Goal: Transaction & Acquisition: Subscribe to service/newsletter

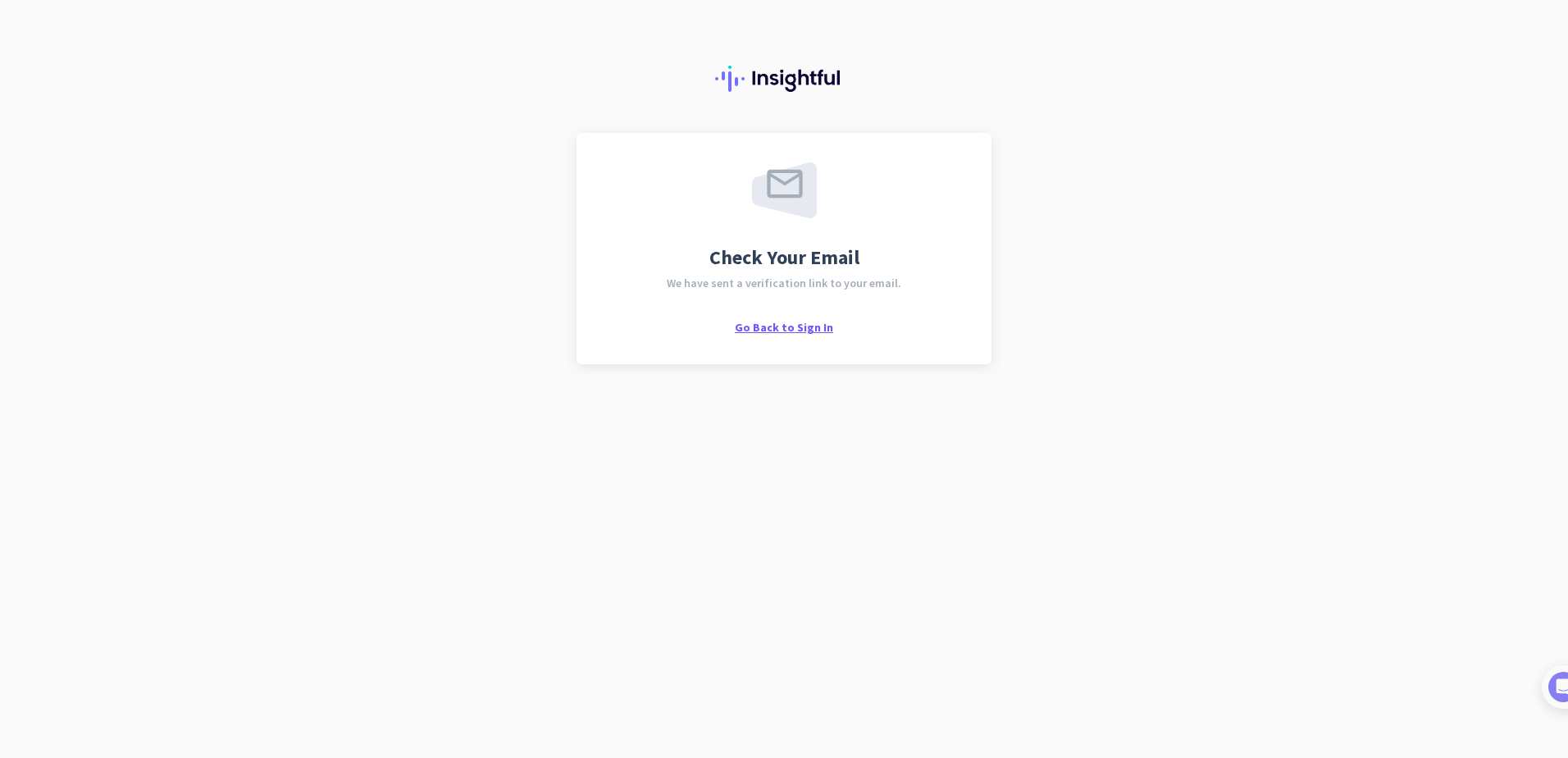
click at [767, 329] on span "Go Back to Sign In" at bounding box center [784, 327] width 99 height 15
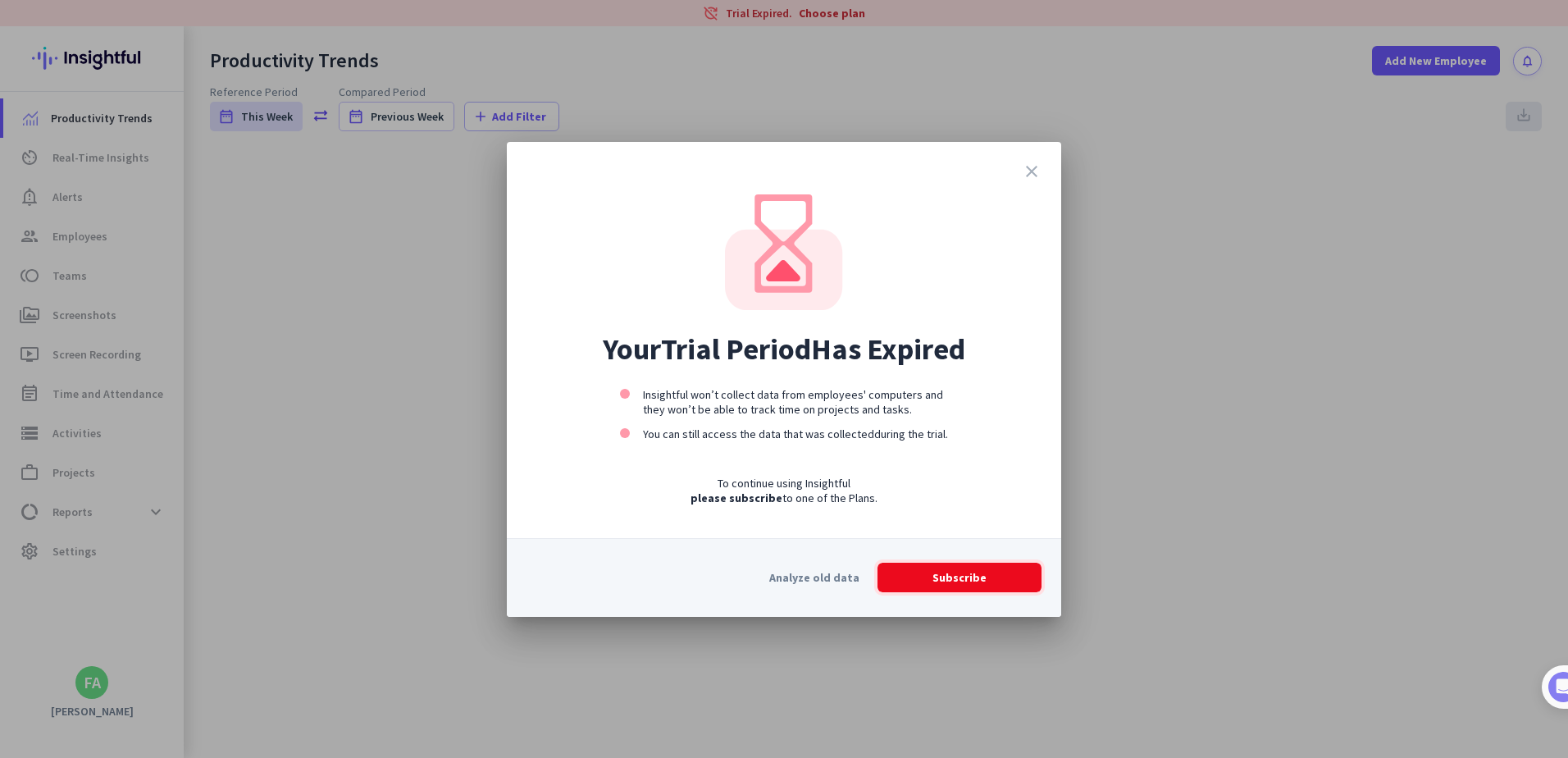
click at [966, 578] on span "Subscribe" at bounding box center [960, 577] width 54 height 17
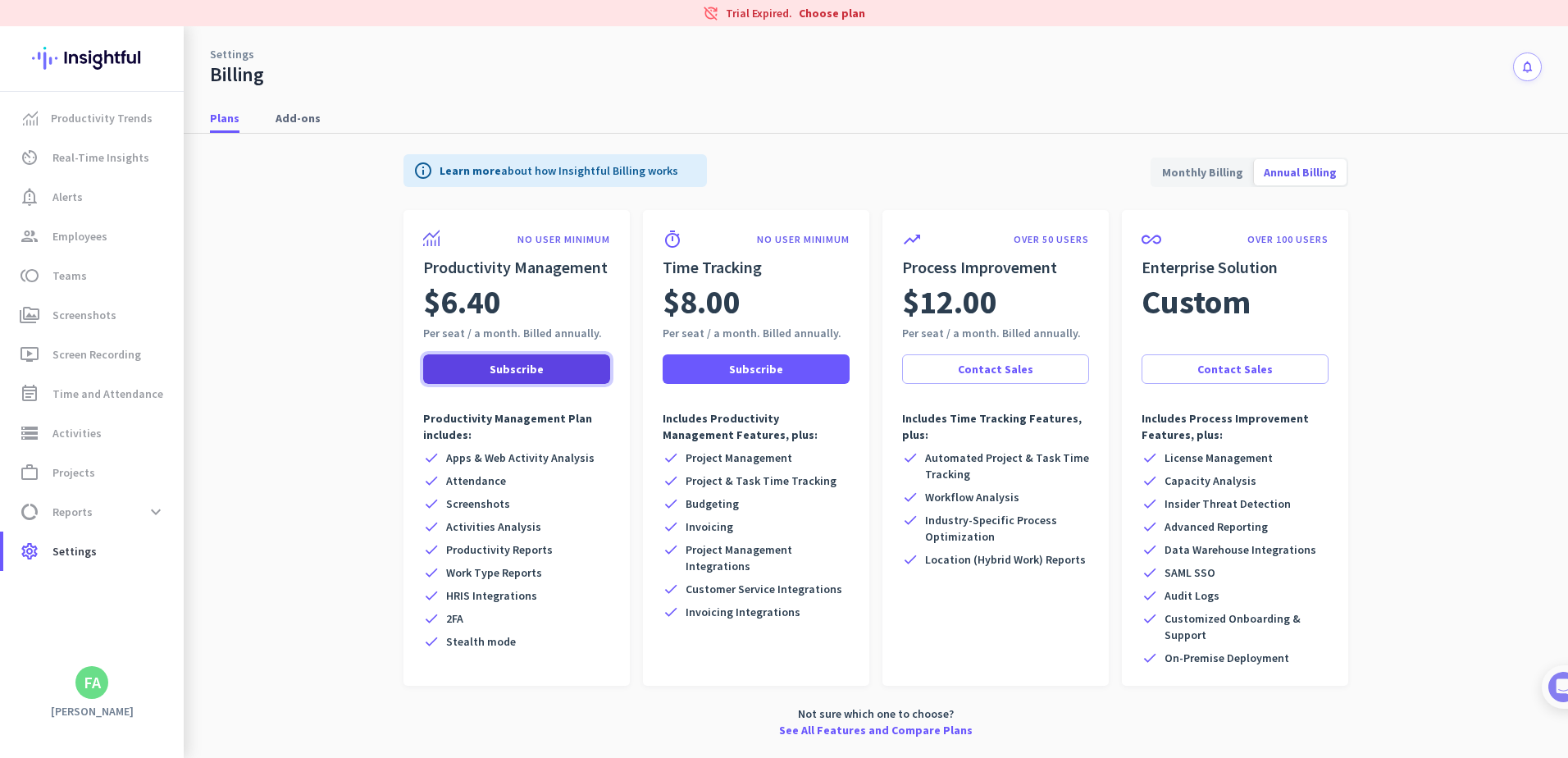
click at [503, 371] on span "Subscribe" at bounding box center [517, 369] width 54 height 17
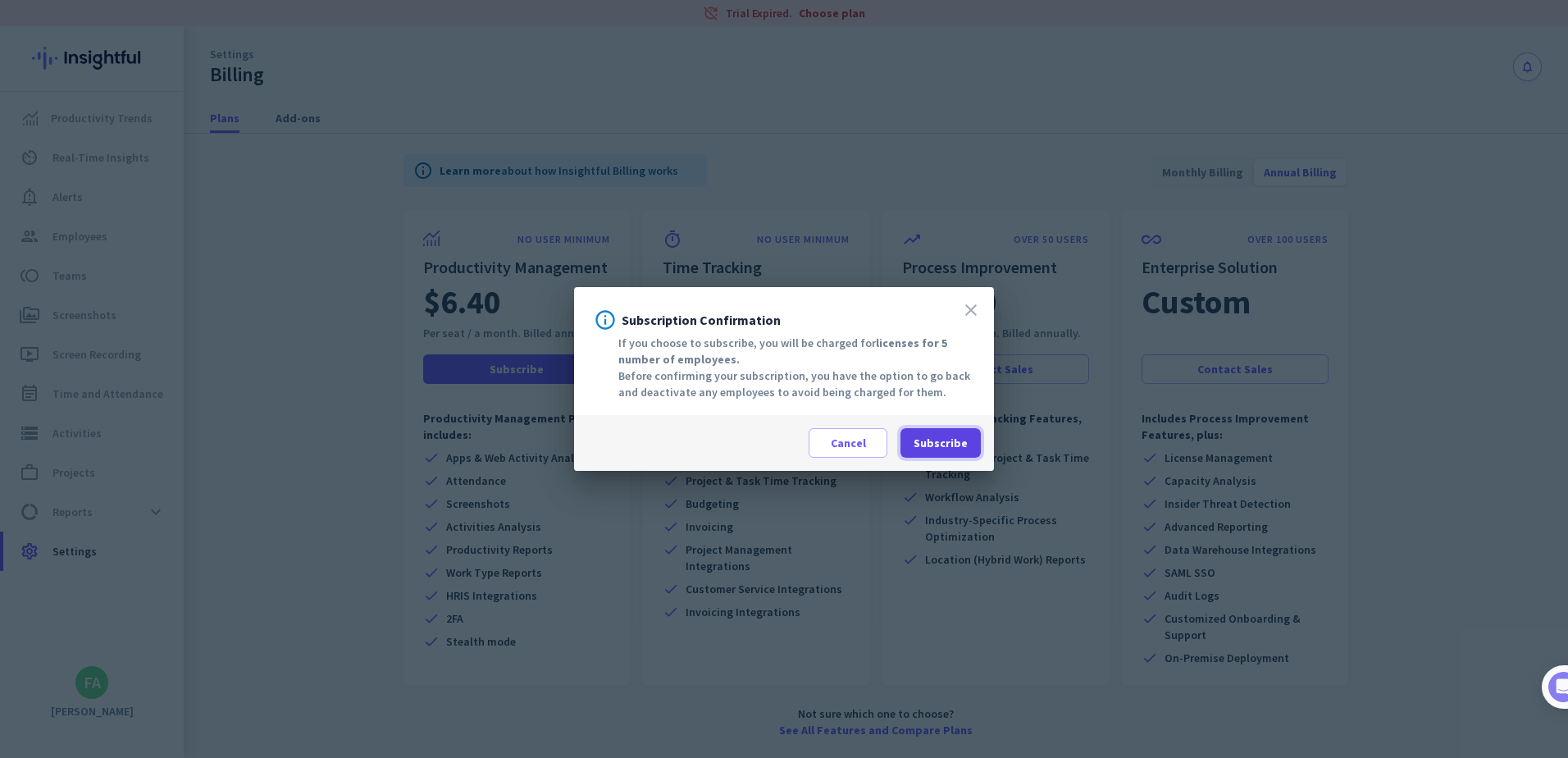
click at [940, 444] on span "Subscribe" at bounding box center [940, 442] width 54 height 17
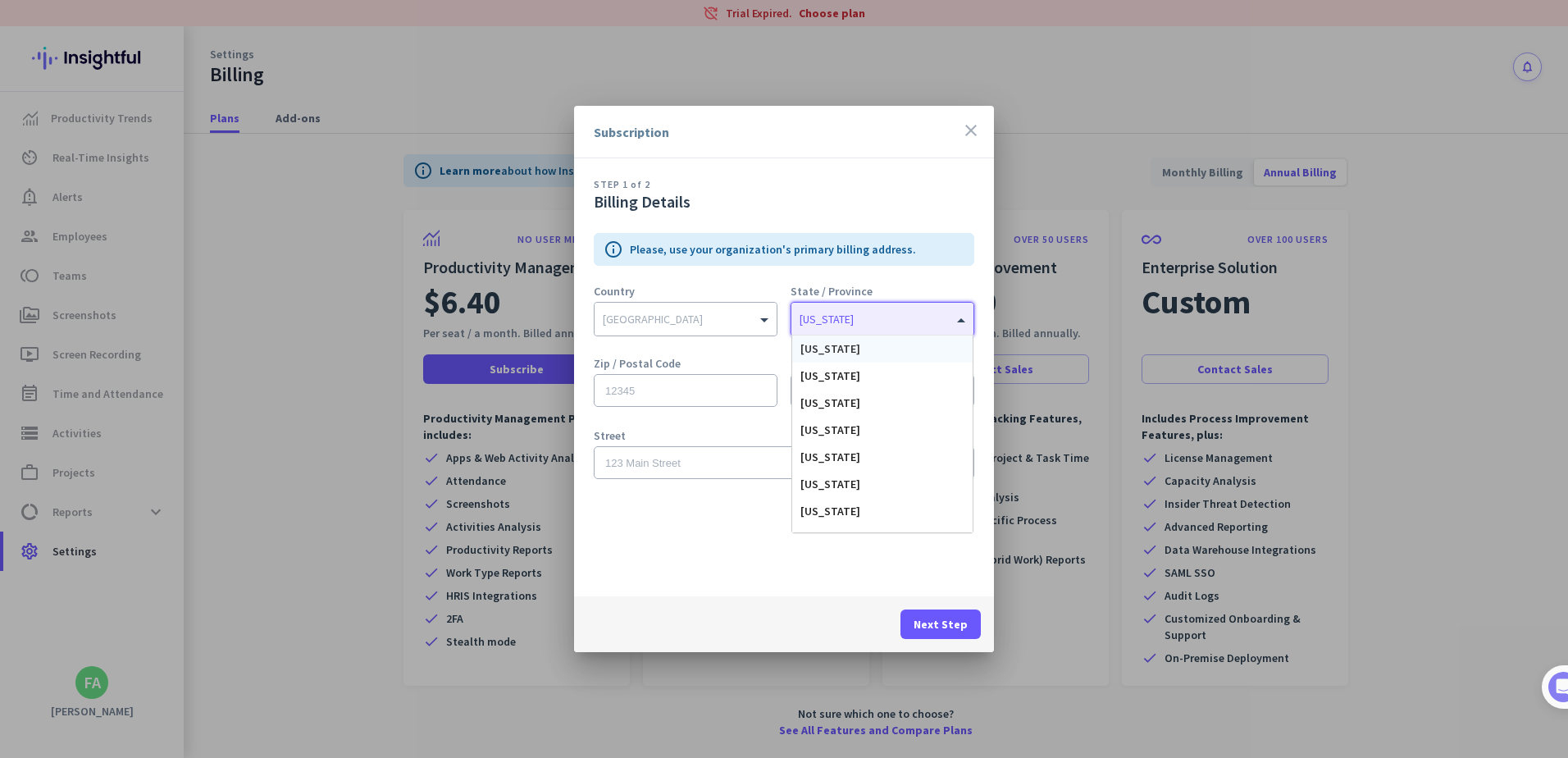
click at [882, 316] on input "text" at bounding box center [866, 316] width 133 height 12
type input "flo"
click at [832, 348] on span "[US_STATE]" at bounding box center [830, 348] width 59 height 15
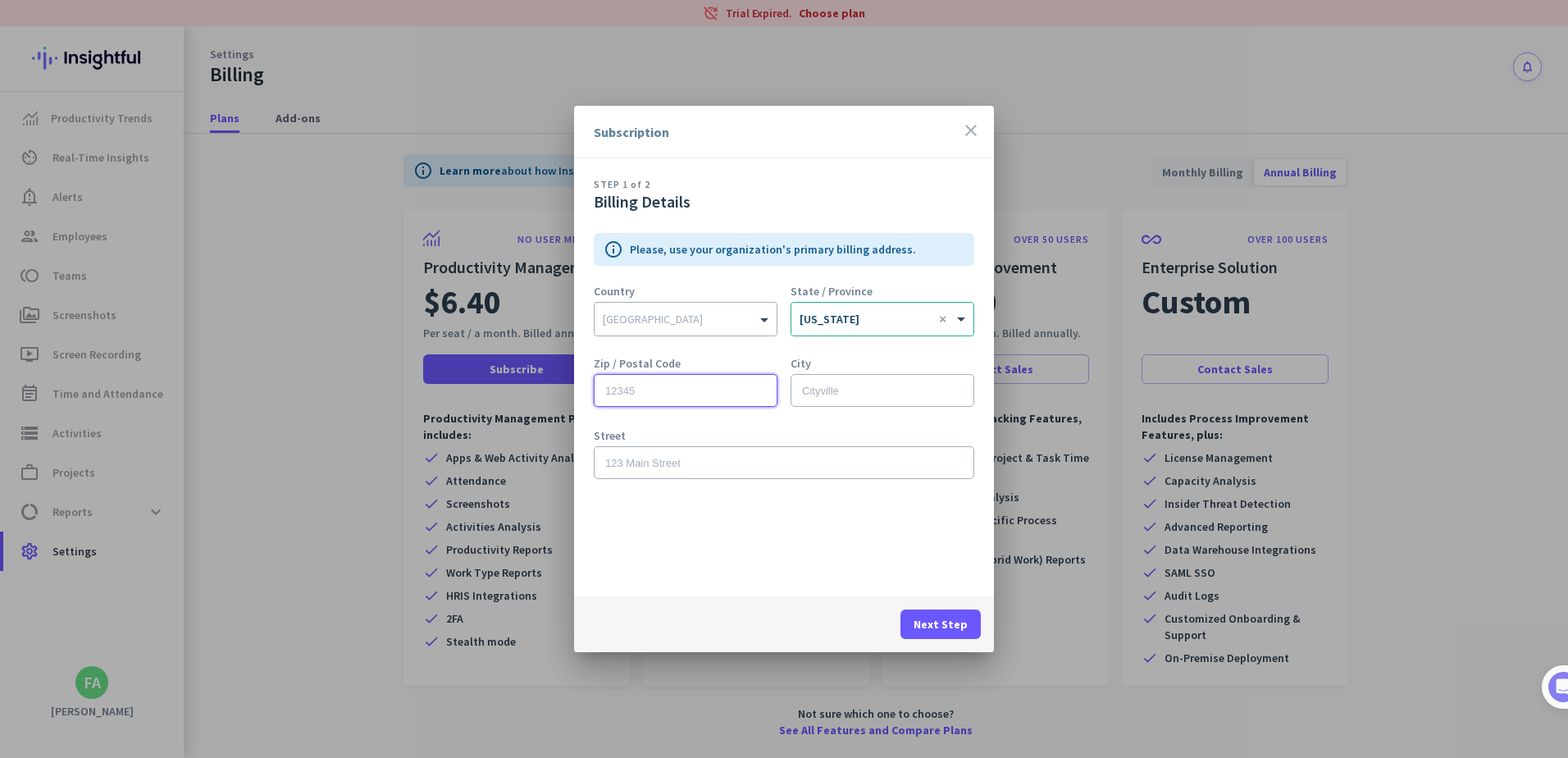
click at [673, 387] on input "text" at bounding box center [685, 391] width 184 height 33
type input "33325"
click at [860, 390] on input "text" at bounding box center [882, 391] width 184 height 33
type input "Davie"
click at [710, 463] on input "text" at bounding box center [783, 462] width 380 height 33
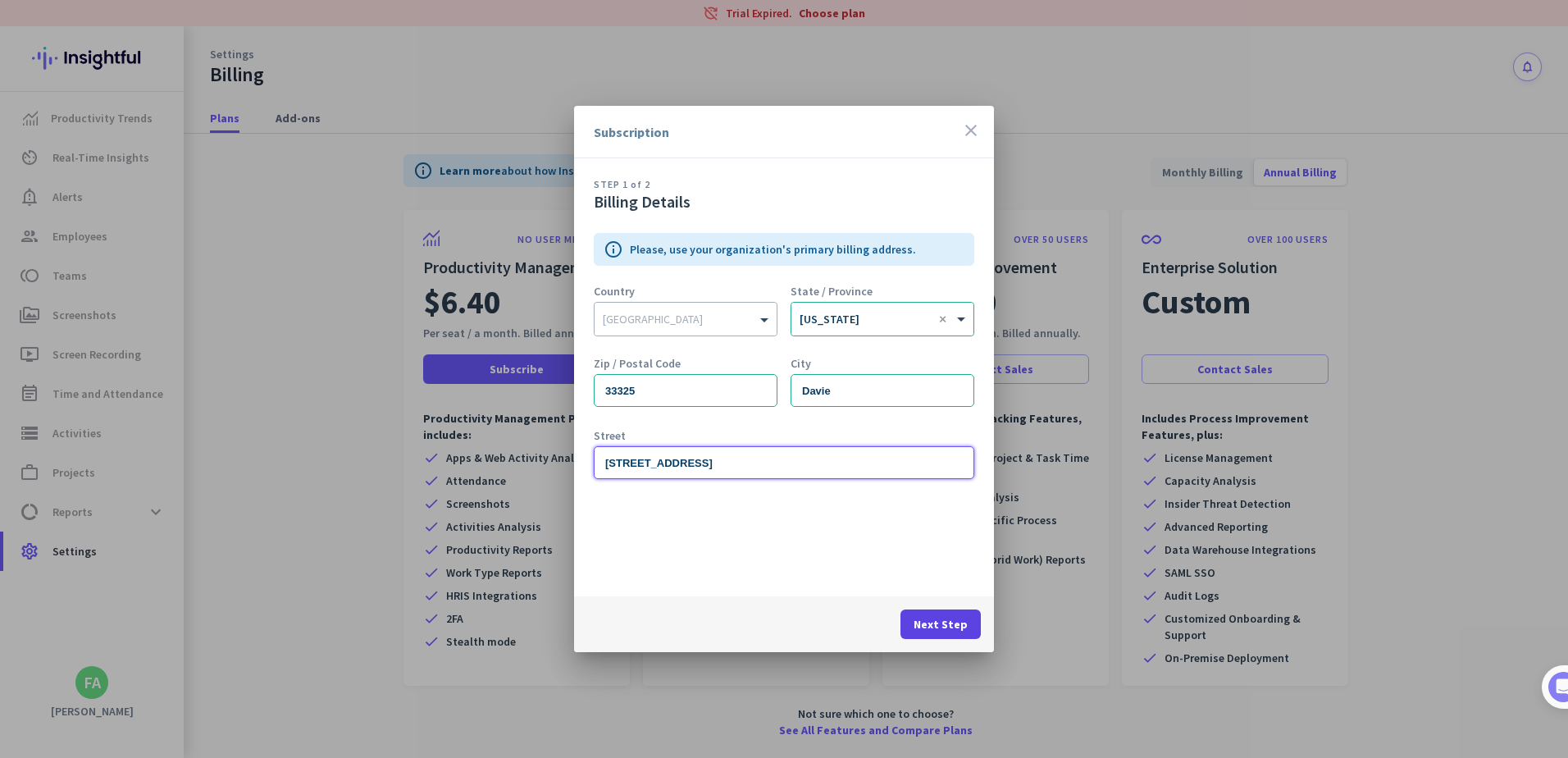
type input "[STREET_ADDRESS]"
click at [957, 622] on span "Next Step" at bounding box center [940, 624] width 54 height 17
click at [732, 317] on input "text" at bounding box center [670, 316] width 133 height 12
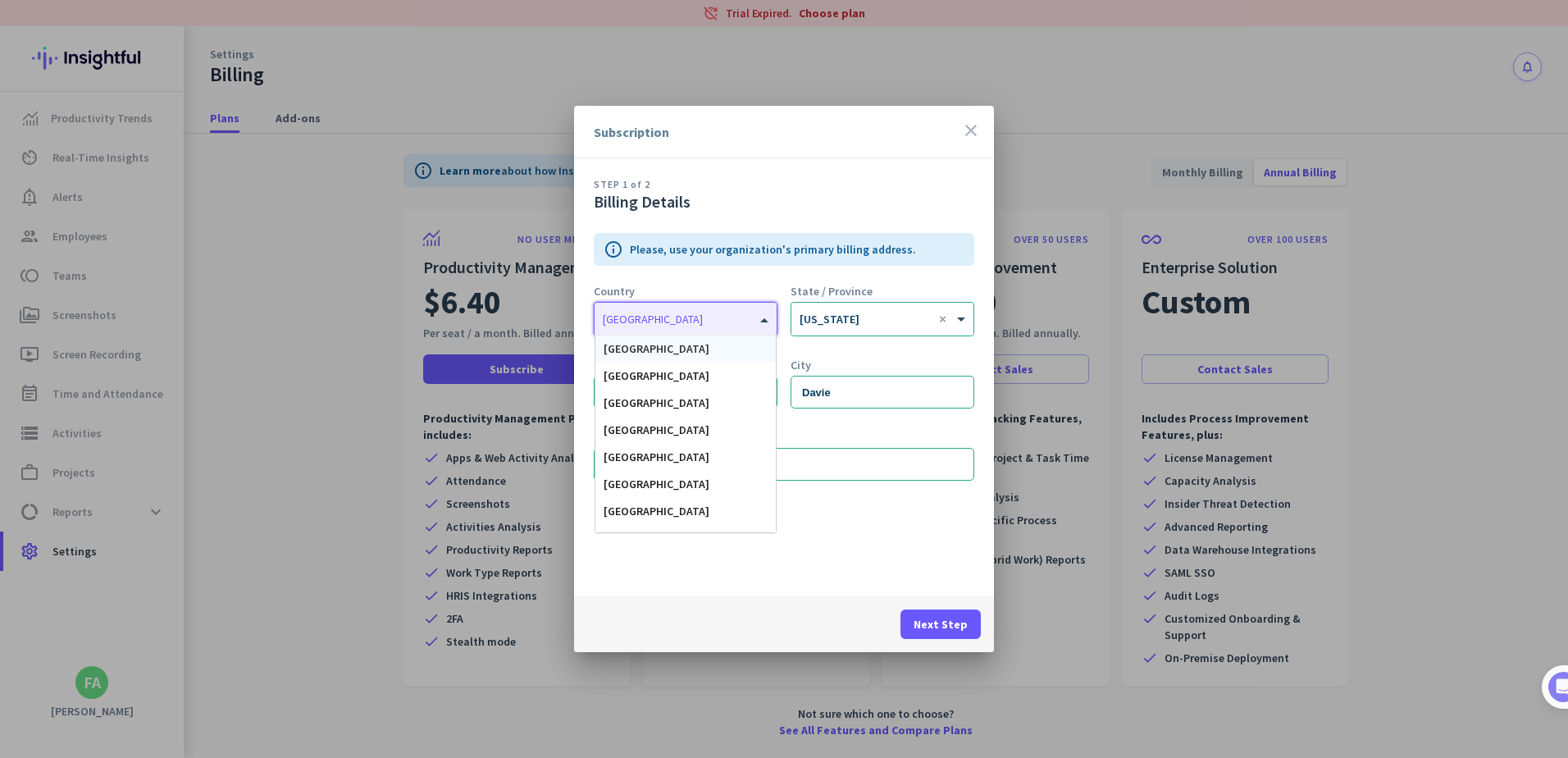
click at [666, 350] on span "[GEOGRAPHIC_DATA]" at bounding box center [656, 348] width 106 height 15
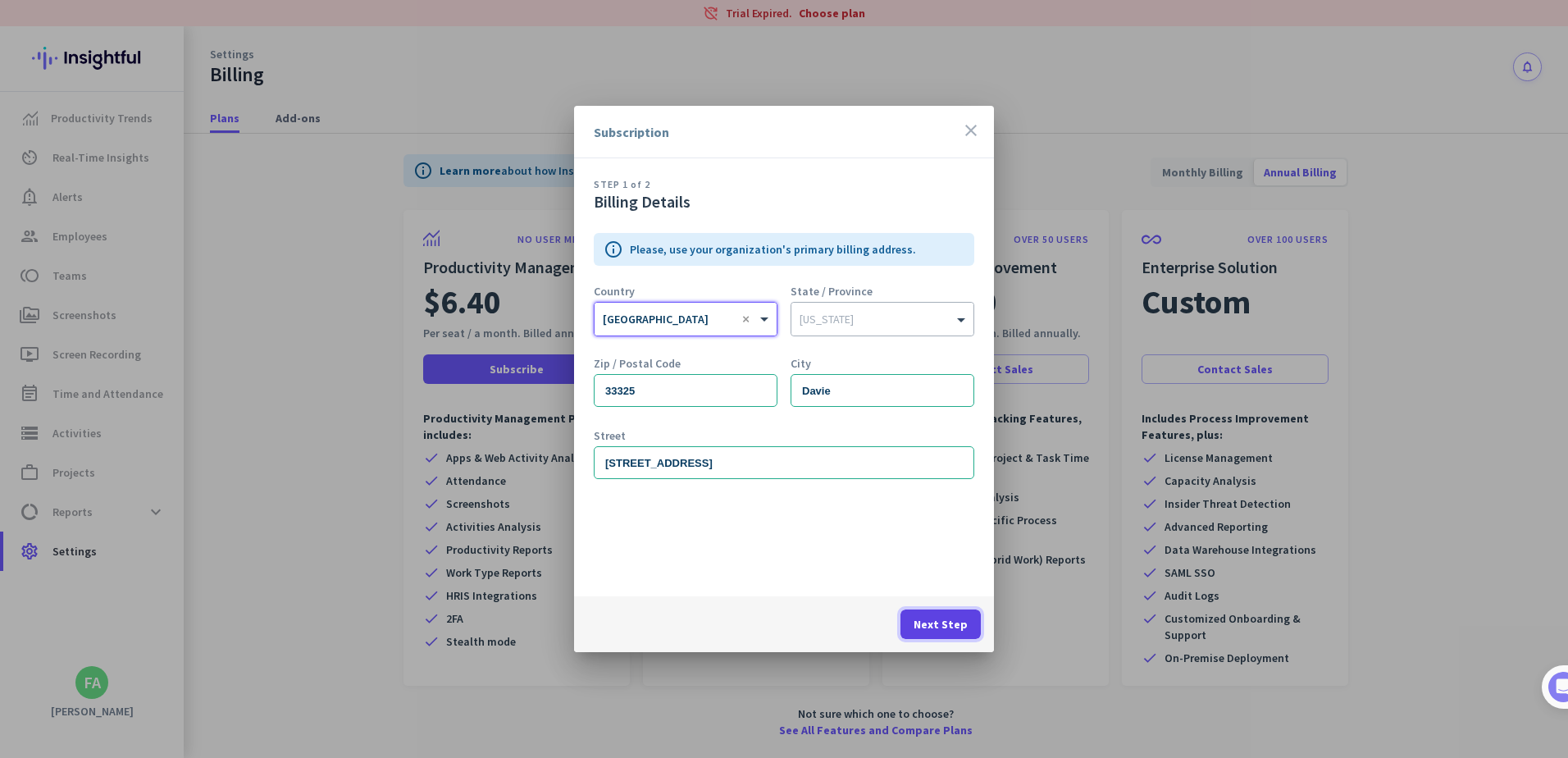
click at [946, 625] on span "Next Step" at bounding box center [940, 624] width 54 height 17
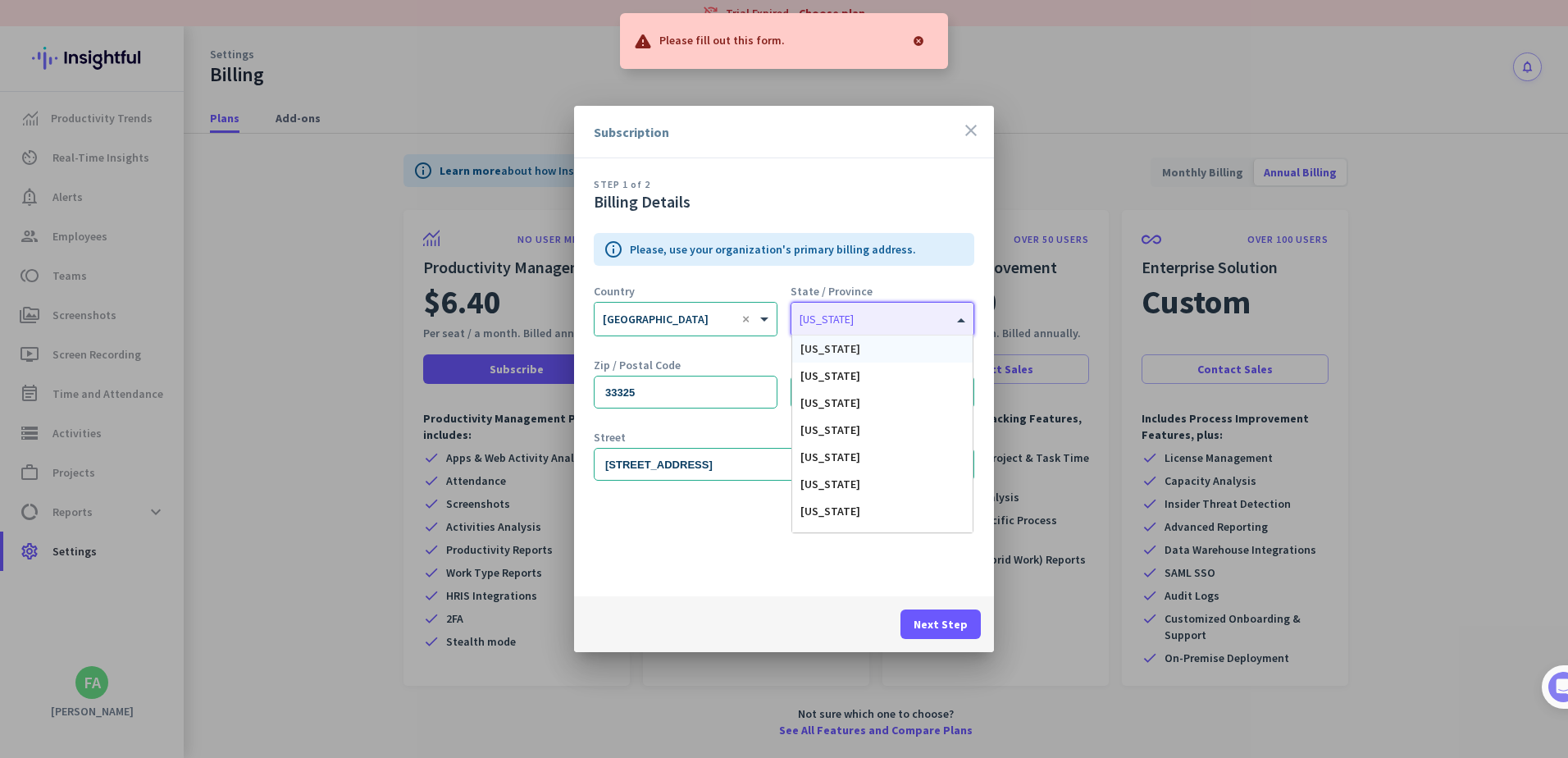
click at [880, 319] on input "text" at bounding box center [866, 316] width 133 height 12
type input "[PERSON_NAME]"
click at [820, 350] on span "[US_STATE]" at bounding box center [830, 348] width 59 height 15
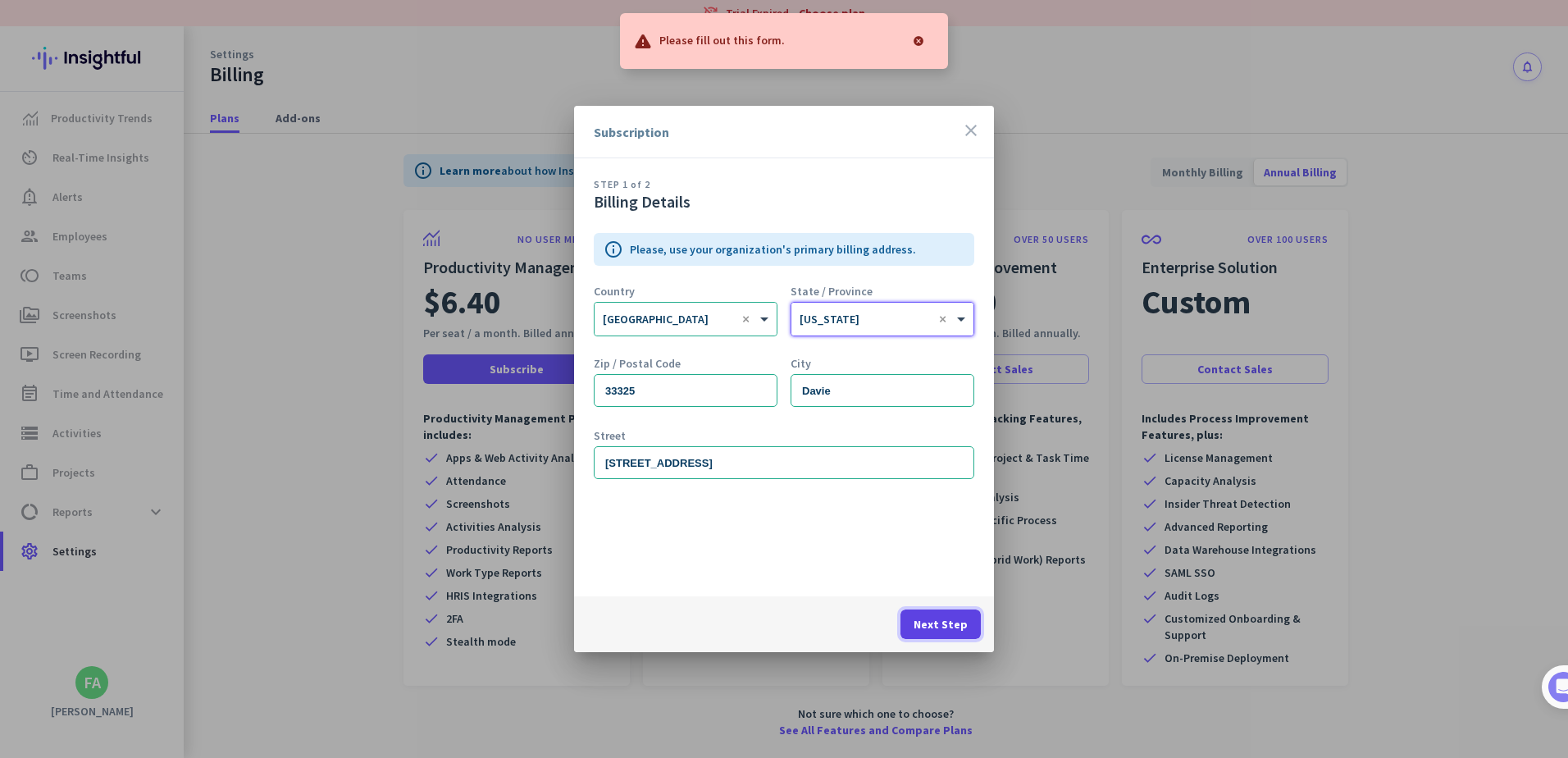
click at [944, 627] on span "Next Step" at bounding box center [940, 624] width 54 height 17
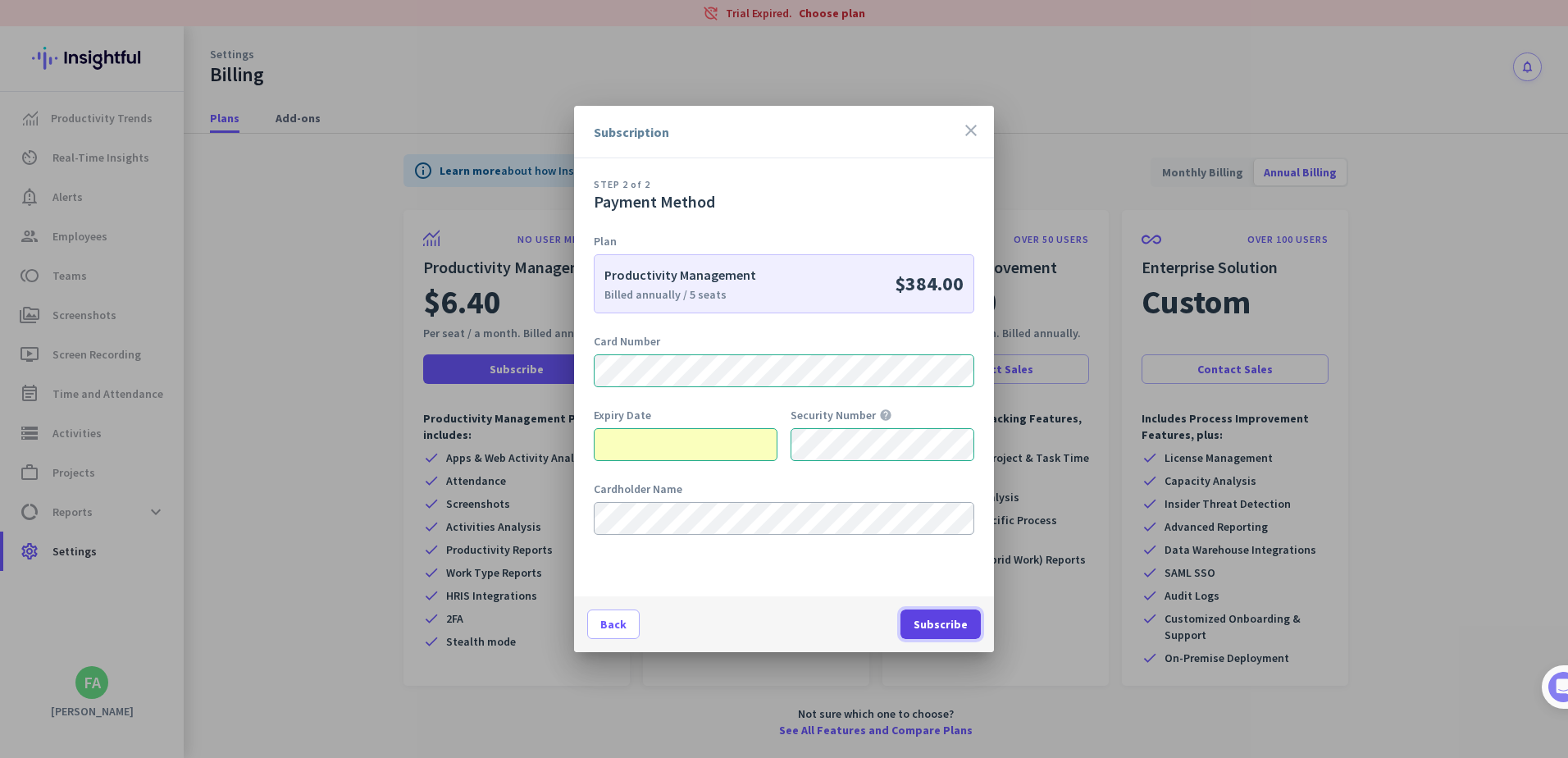
click at [948, 629] on span "Subscribe" at bounding box center [940, 624] width 54 height 17
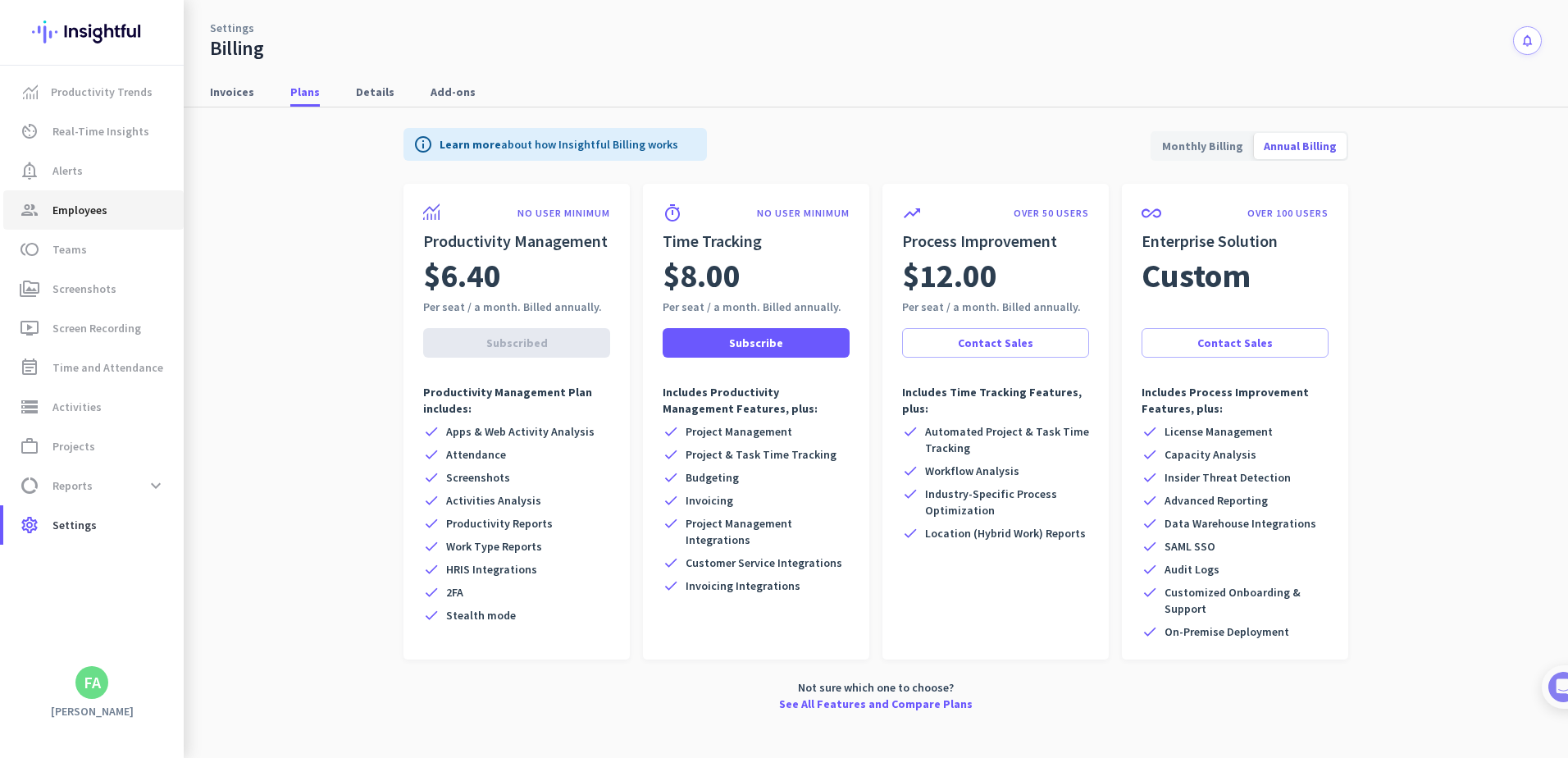
click at [69, 212] on span "Employees" at bounding box center [80, 210] width 55 height 20
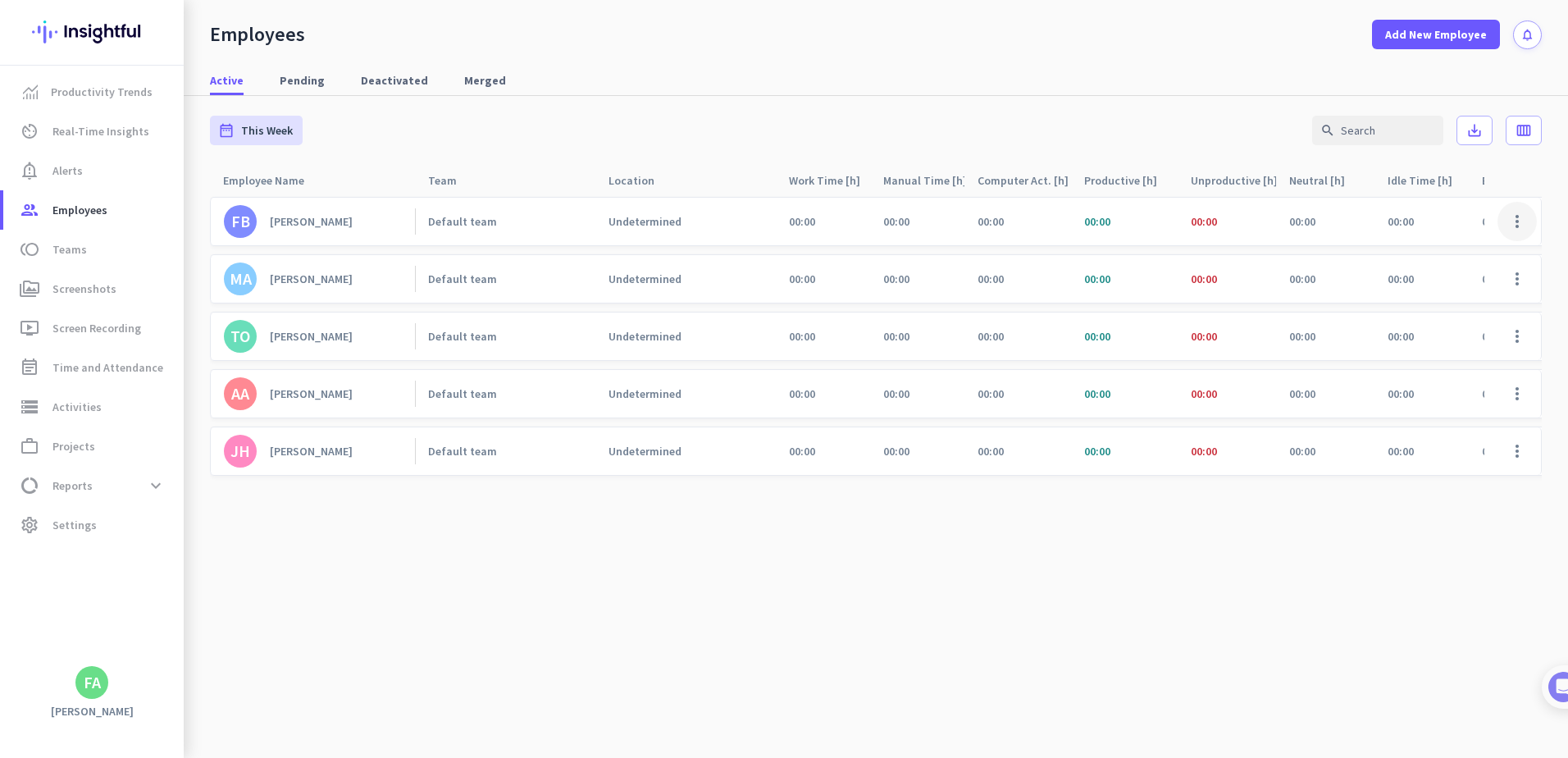
click at [1515, 218] on span at bounding box center [1516, 221] width 39 height 39
click at [1392, 565] on div at bounding box center [784, 379] width 1568 height 758
click at [1517, 449] on span at bounding box center [1516, 451] width 39 height 39
click at [1455, 486] on span "Edit" at bounding box center [1469, 485] width 108 height 17
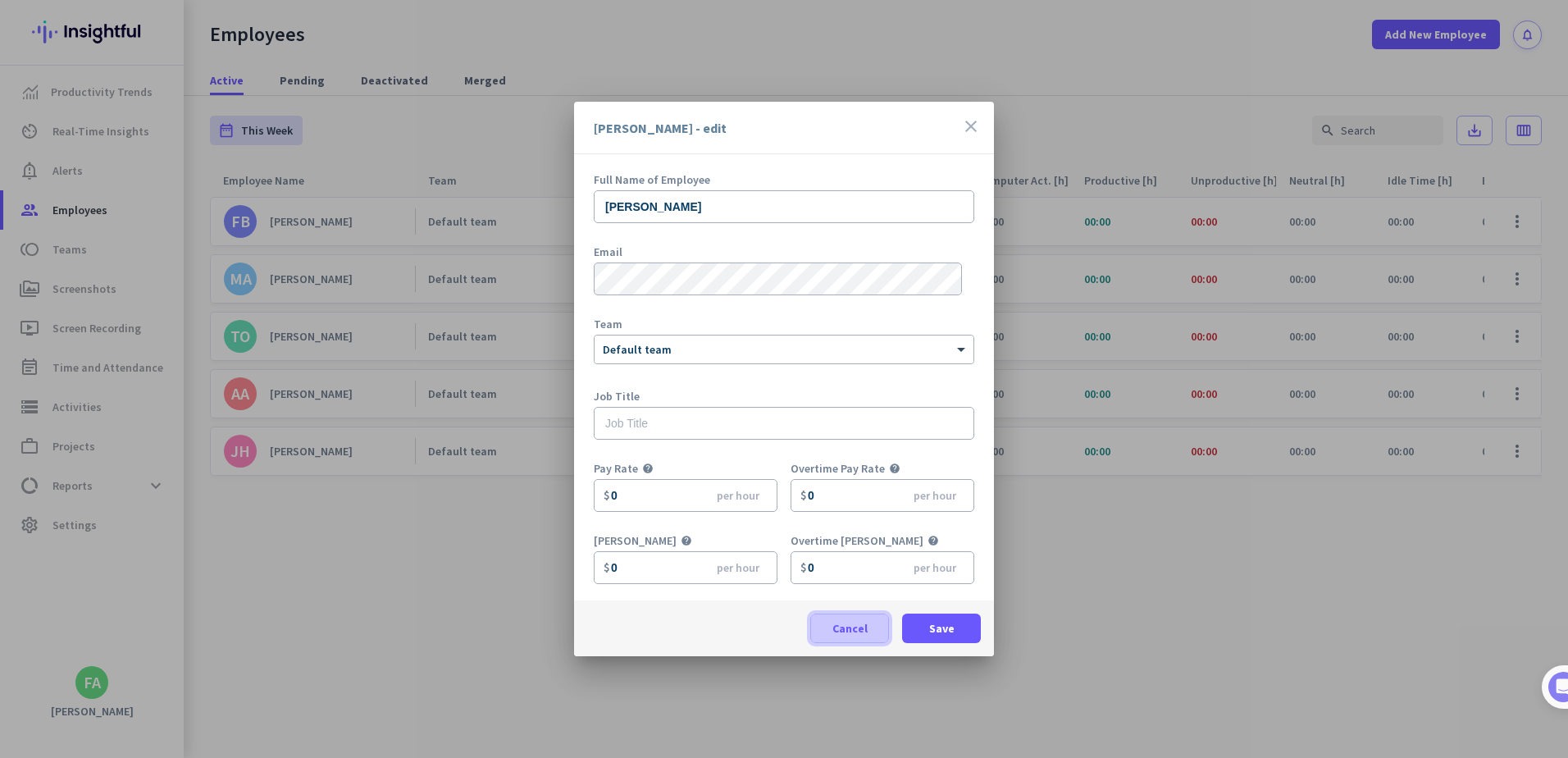
click at [850, 629] on span "Cancel" at bounding box center [850, 628] width 35 height 17
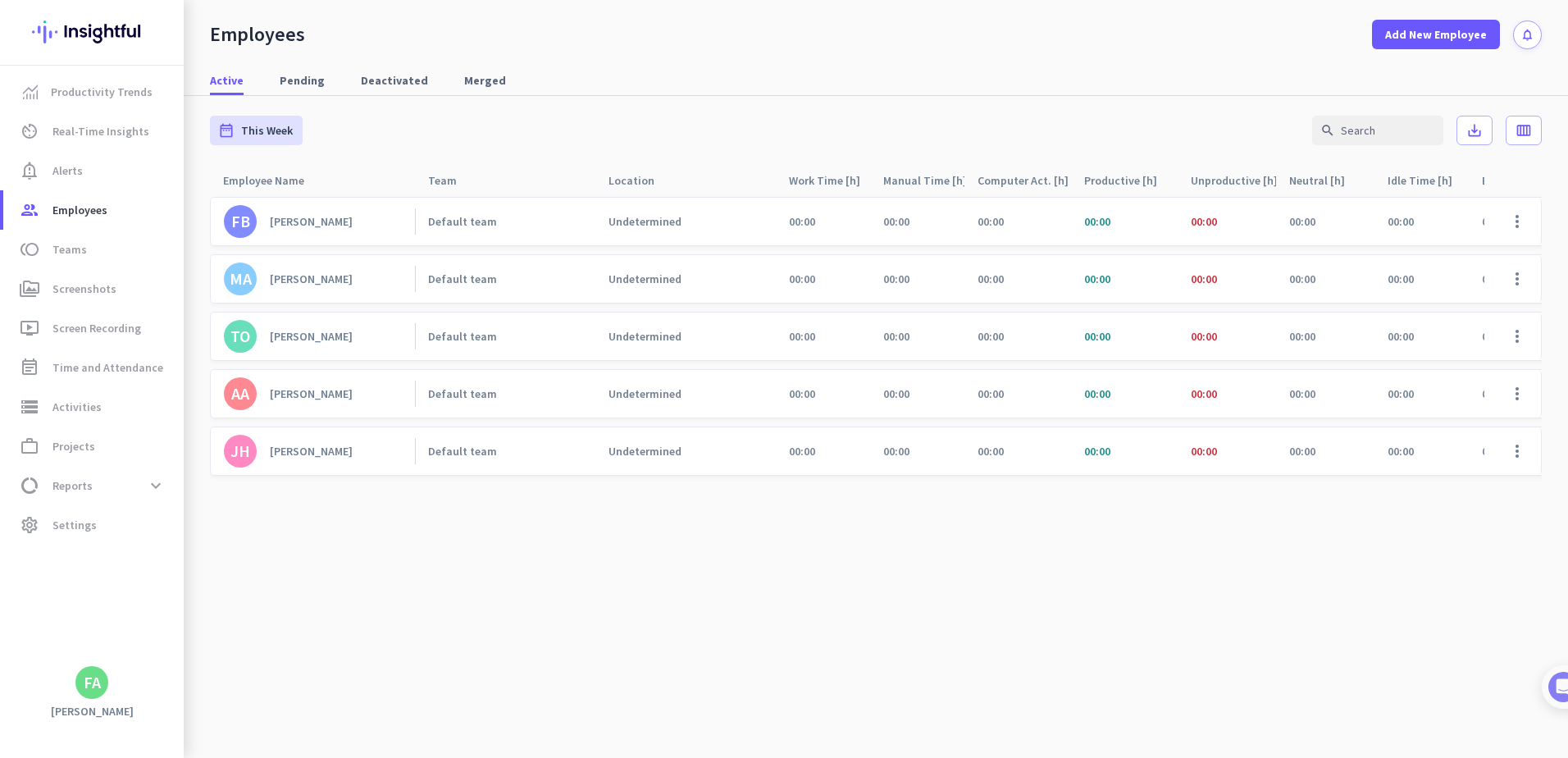
click at [1109, 629] on cdk-virtual-scroll-viewport "FB [PERSON_NAME] Default team Undetermined 00:00 00:00 00:00 00:00 00:00 00:00 …" at bounding box center [876, 476] width 1332 height 562
click at [1523, 224] on span at bounding box center [1516, 221] width 39 height 39
click at [702, 561] on div at bounding box center [784, 379] width 1568 height 758
click at [1009, 567] on cdk-virtual-scroll-viewport "FB [PERSON_NAME] Default team Undetermined 00:00 00:00 00:00 00:00 00:00 00:00 …" at bounding box center [876, 476] width 1332 height 562
click at [56, 532] on span "Settings" at bounding box center [74, 525] width 45 height 20
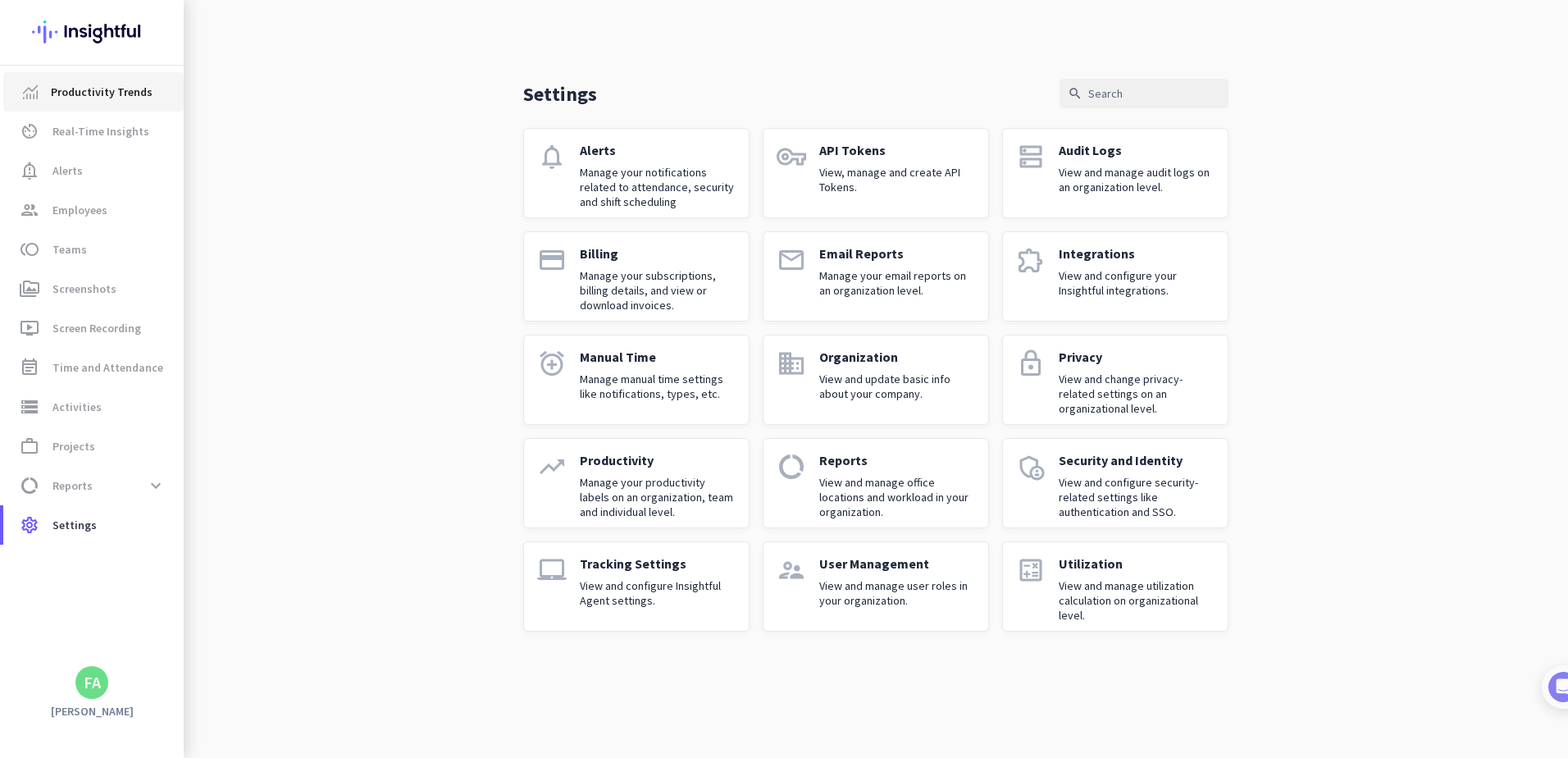
click at [66, 96] on span "Productivity Trends" at bounding box center [101, 92] width 101 height 20
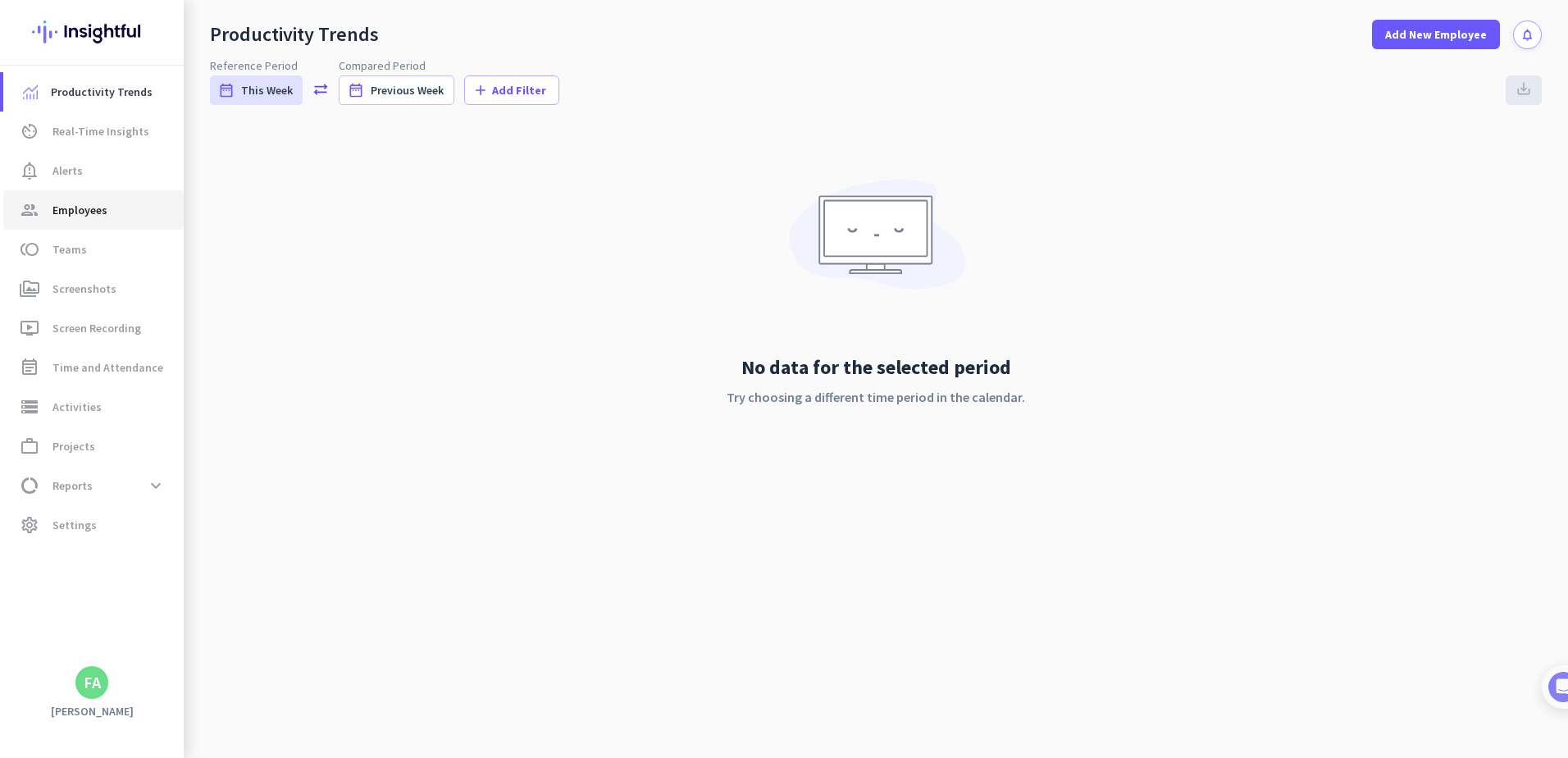
click at [63, 202] on span "Employees" at bounding box center [80, 210] width 55 height 20
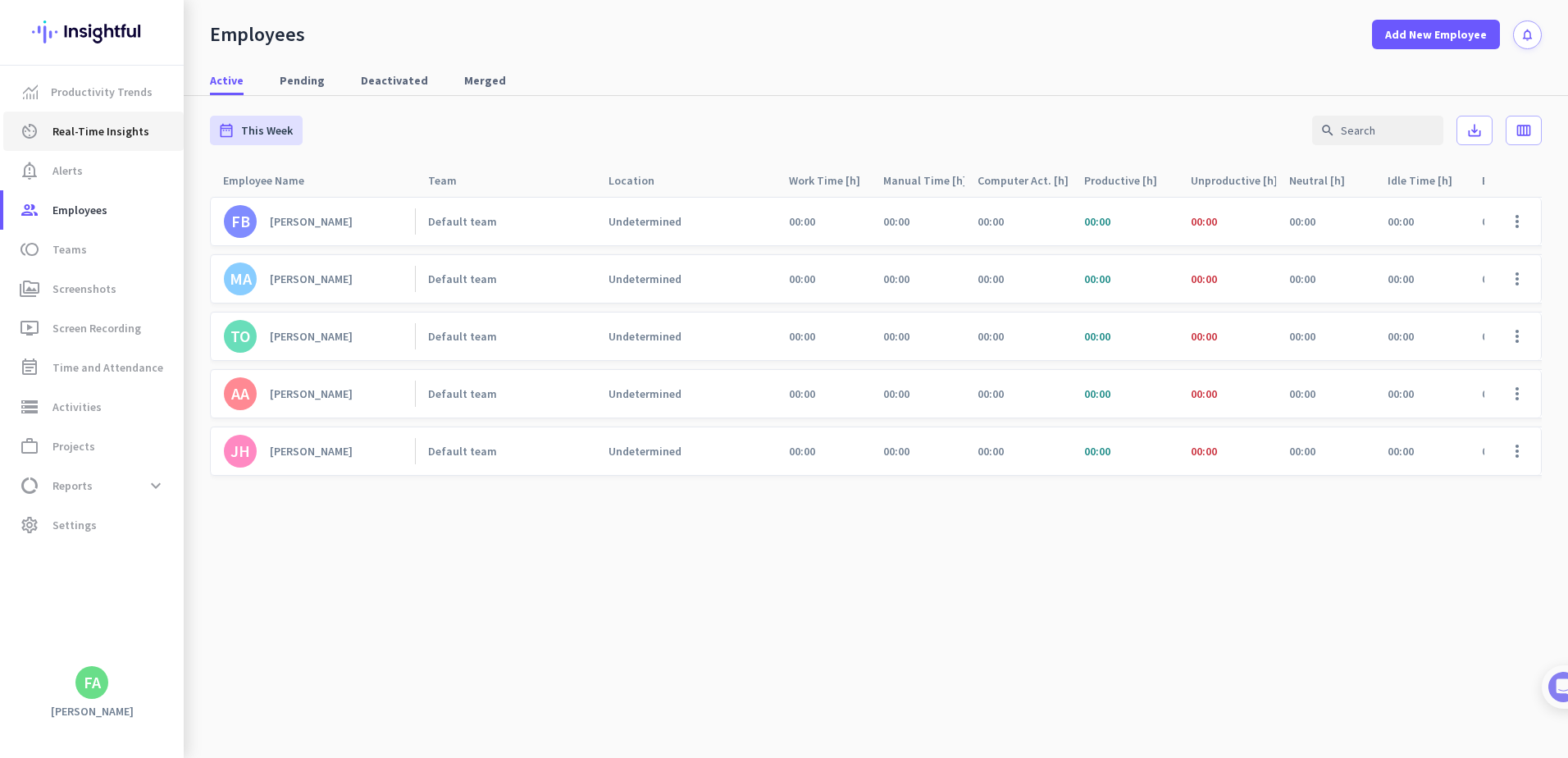
click at [75, 134] on span "Real-Time Insights" at bounding box center [101, 131] width 97 height 20
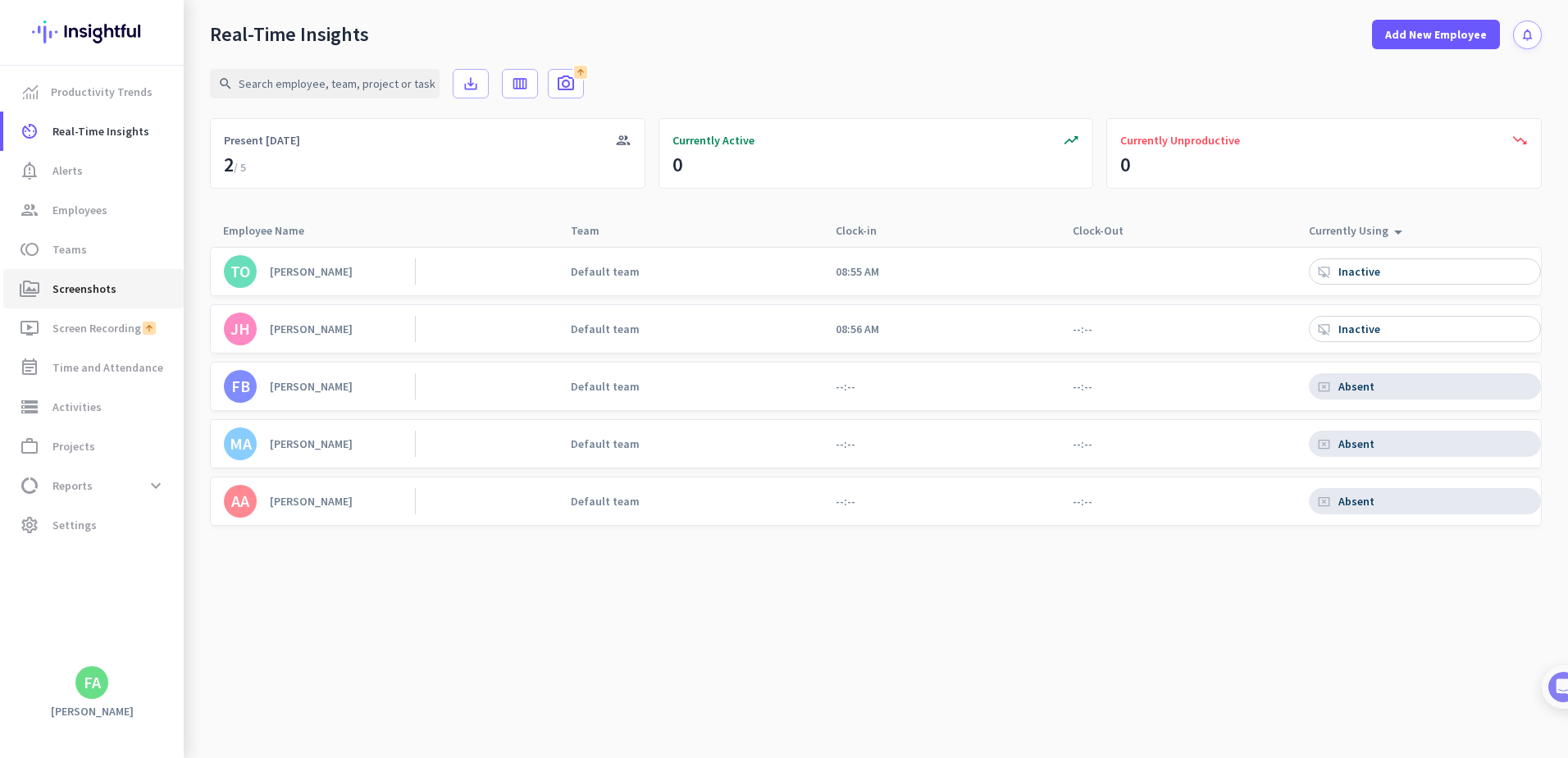
click at [66, 288] on span "Screenshots" at bounding box center [84, 289] width 64 height 20
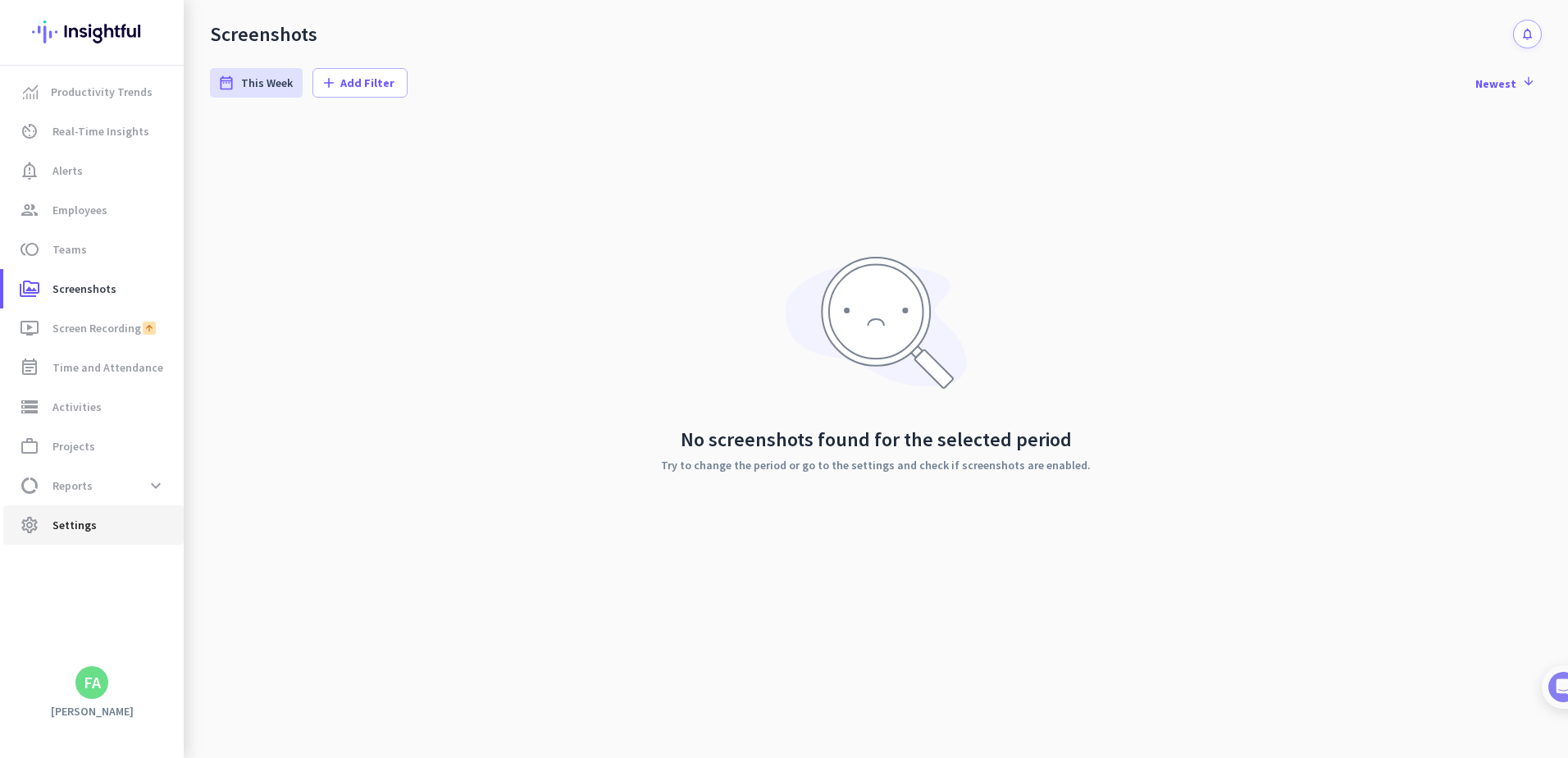
click at [67, 530] on span "Settings" at bounding box center [74, 525] width 45 height 20
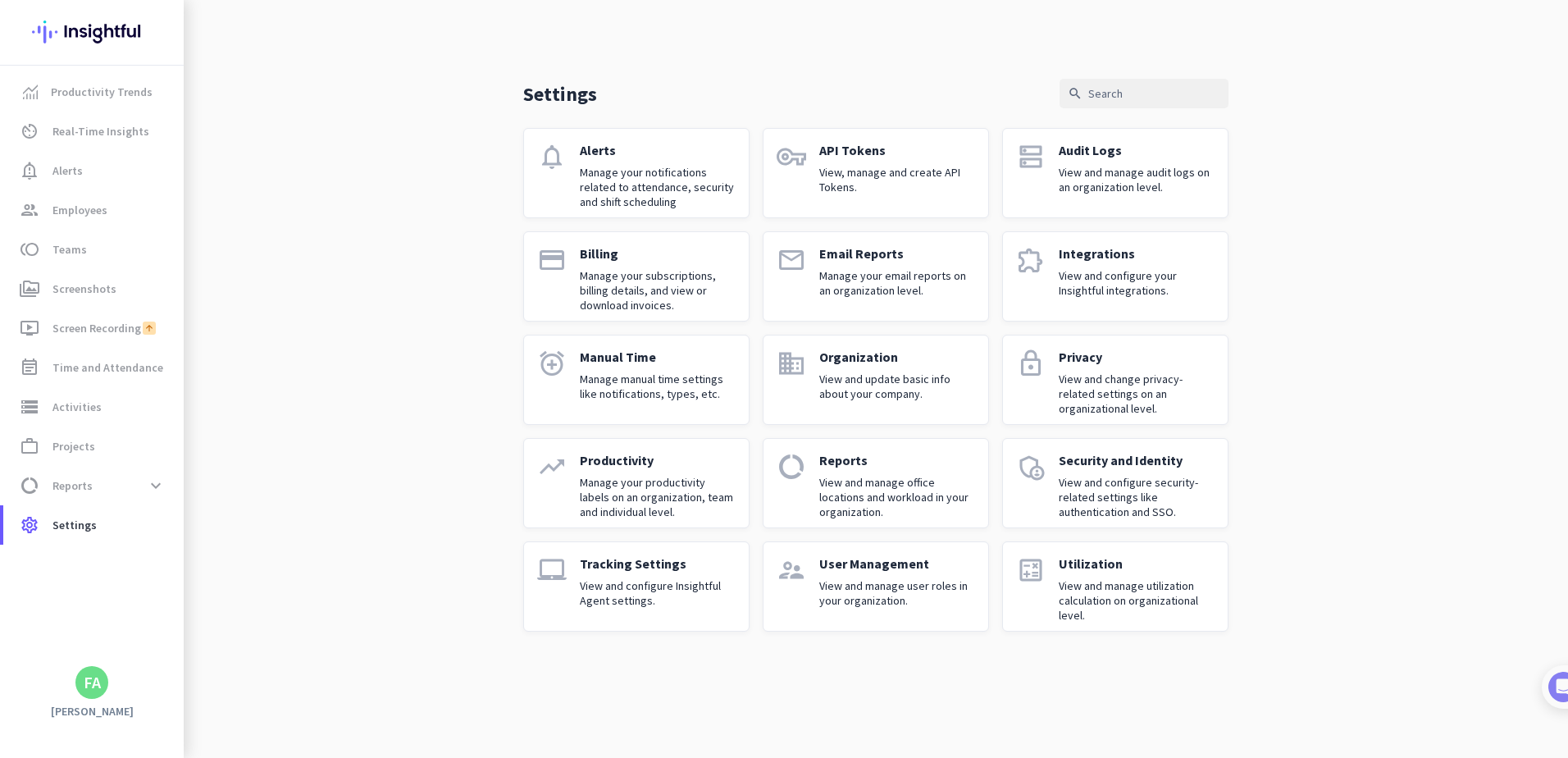
click at [603, 578] on p "View and configure Insightful Agent settings." at bounding box center [657, 593] width 156 height 30
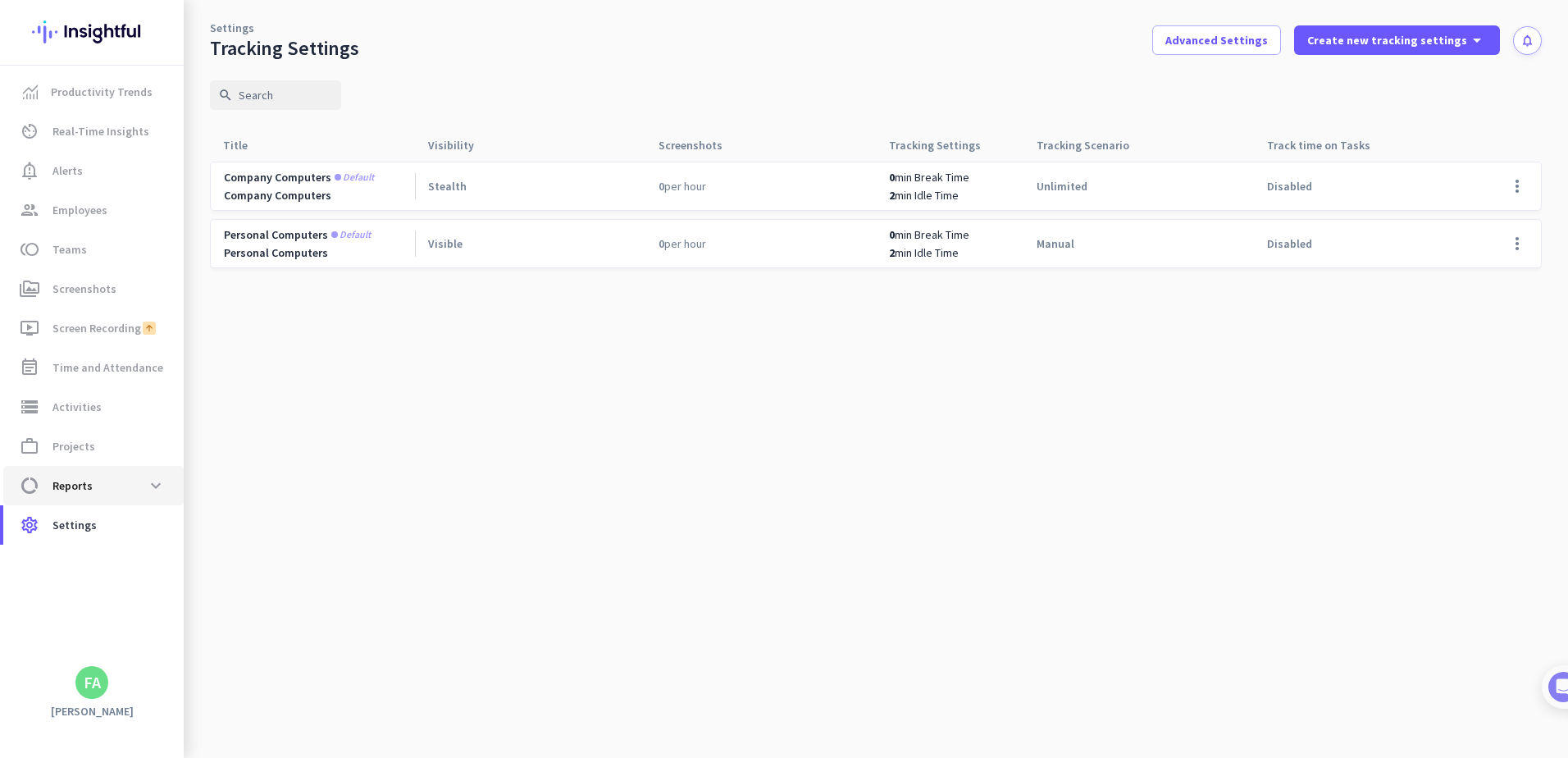
click at [72, 484] on span "Reports" at bounding box center [73, 485] width 40 height 20
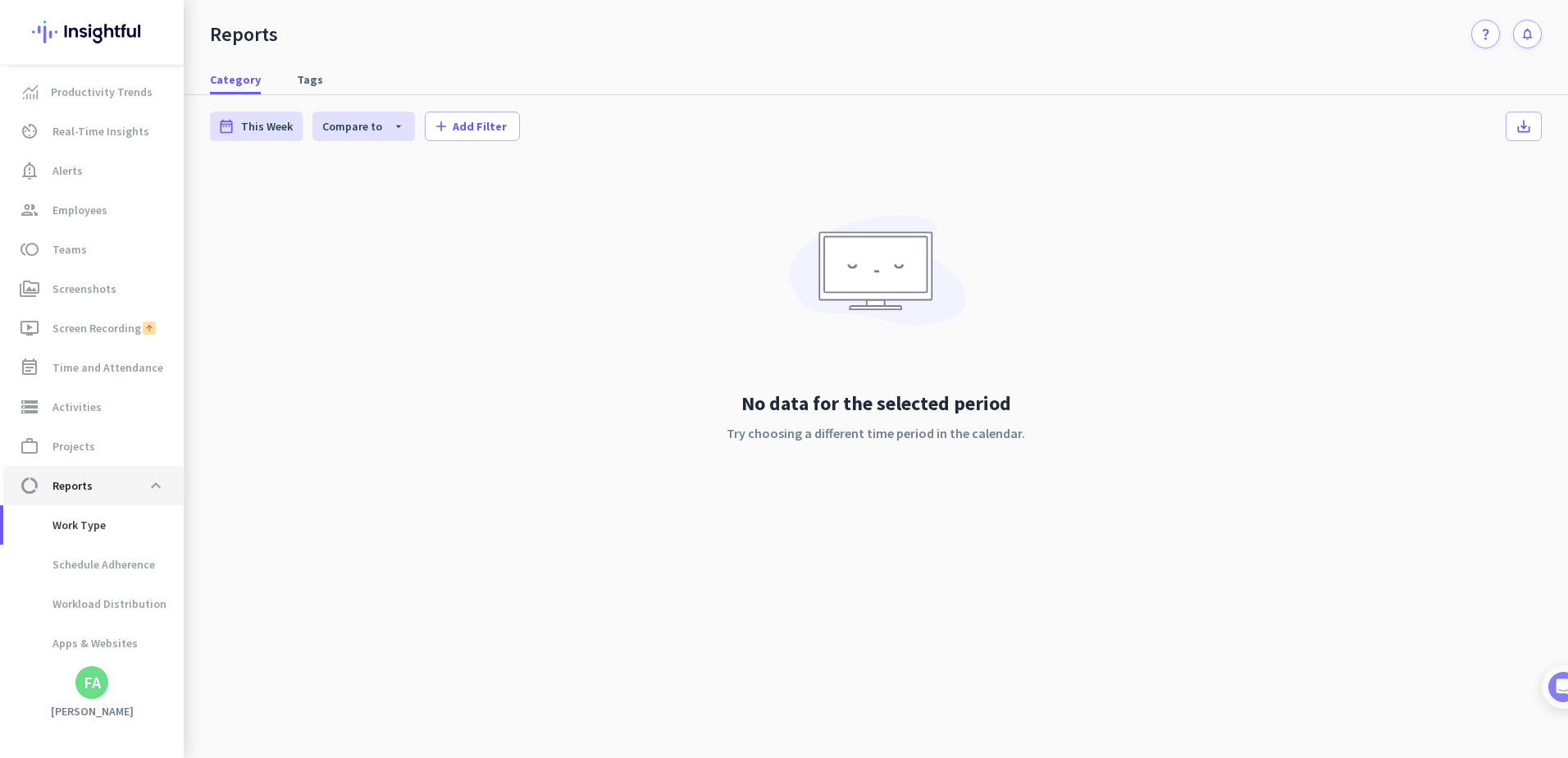
scroll to position [36, 0]
click at [78, 490] on span "Work Type" at bounding box center [61, 489] width 89 height 39
click at [92, 528] on span "Schedule Adherence" at bounding box center [86, 528] width 139 height 39
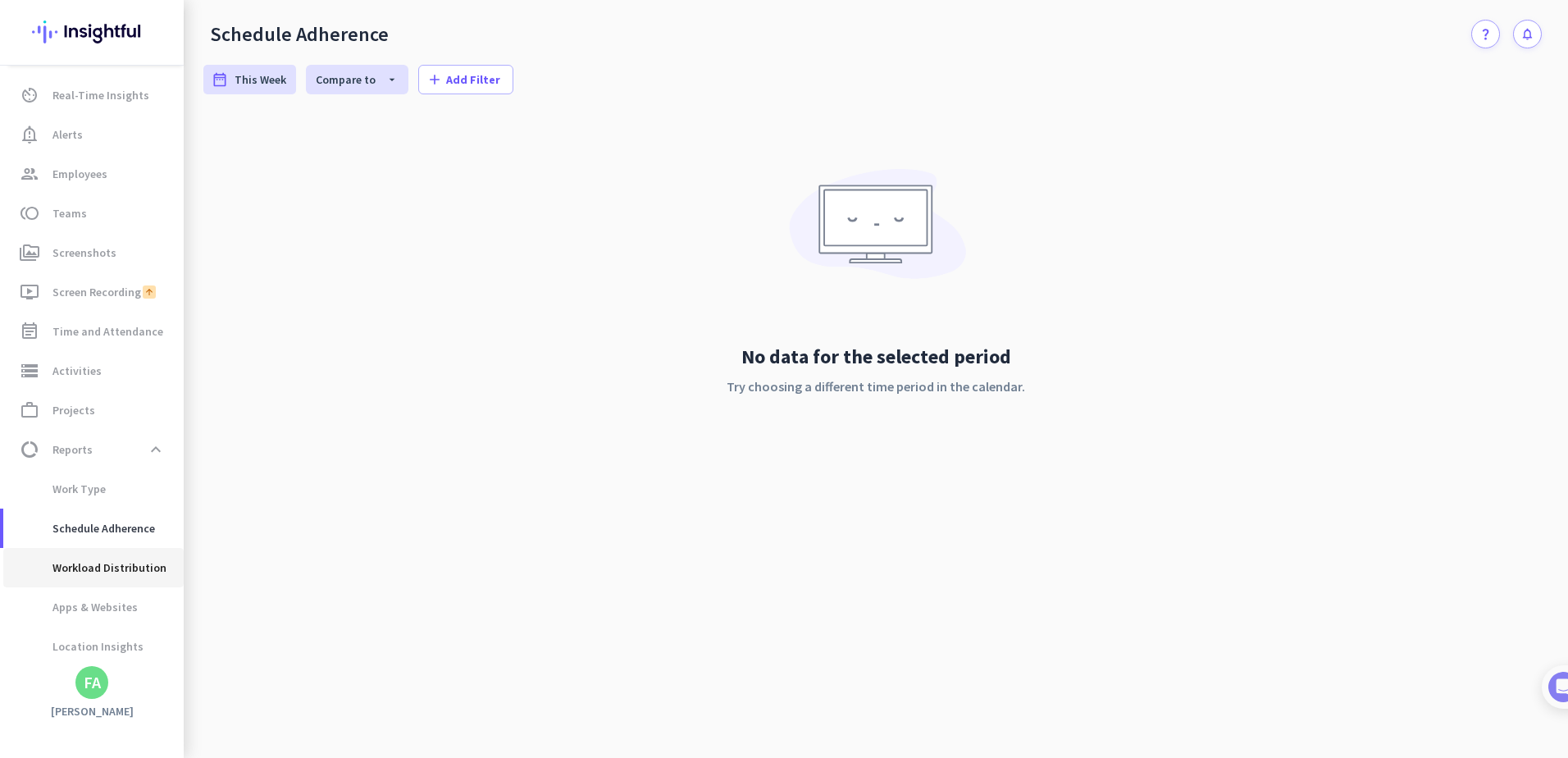
click at [93, 570] on span "Workload Distribution" at bounding box center [92, 567] width 150 height 39
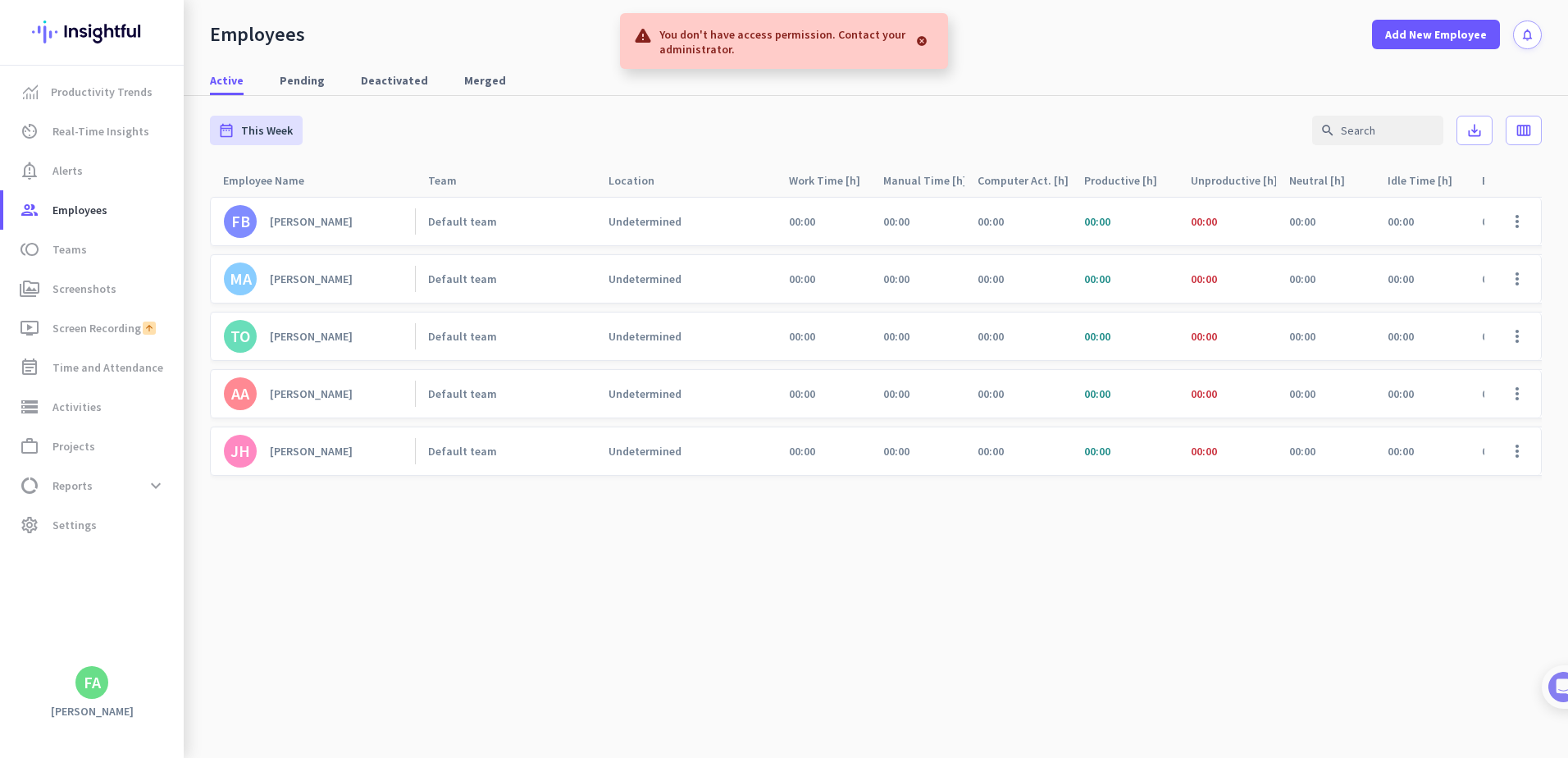
click at [922, 38] on div at bounding box center [922, 41] width 26 height 33
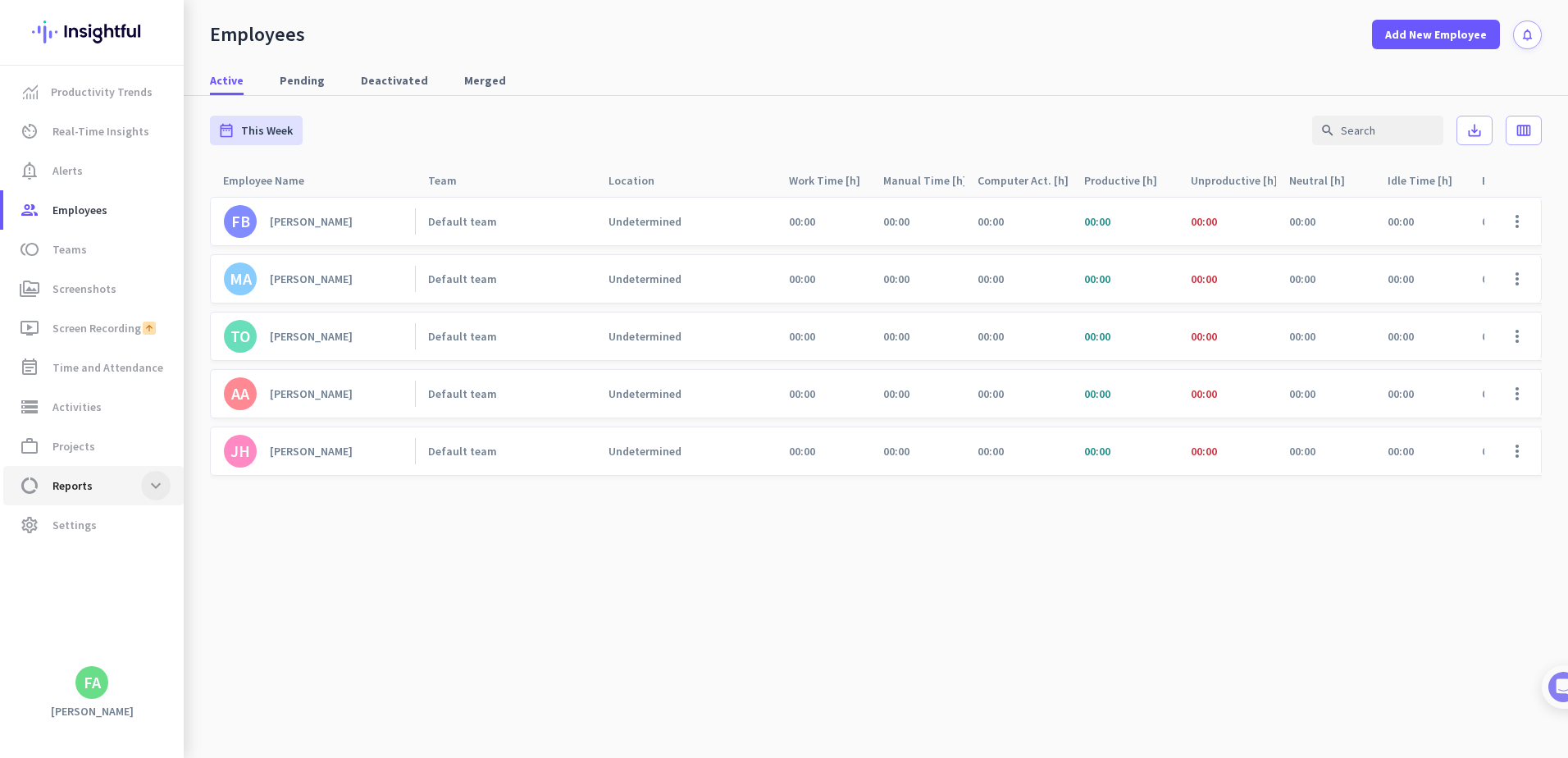
click at [163, 483] on span at bounding box center [156, 486] width 30 height 30
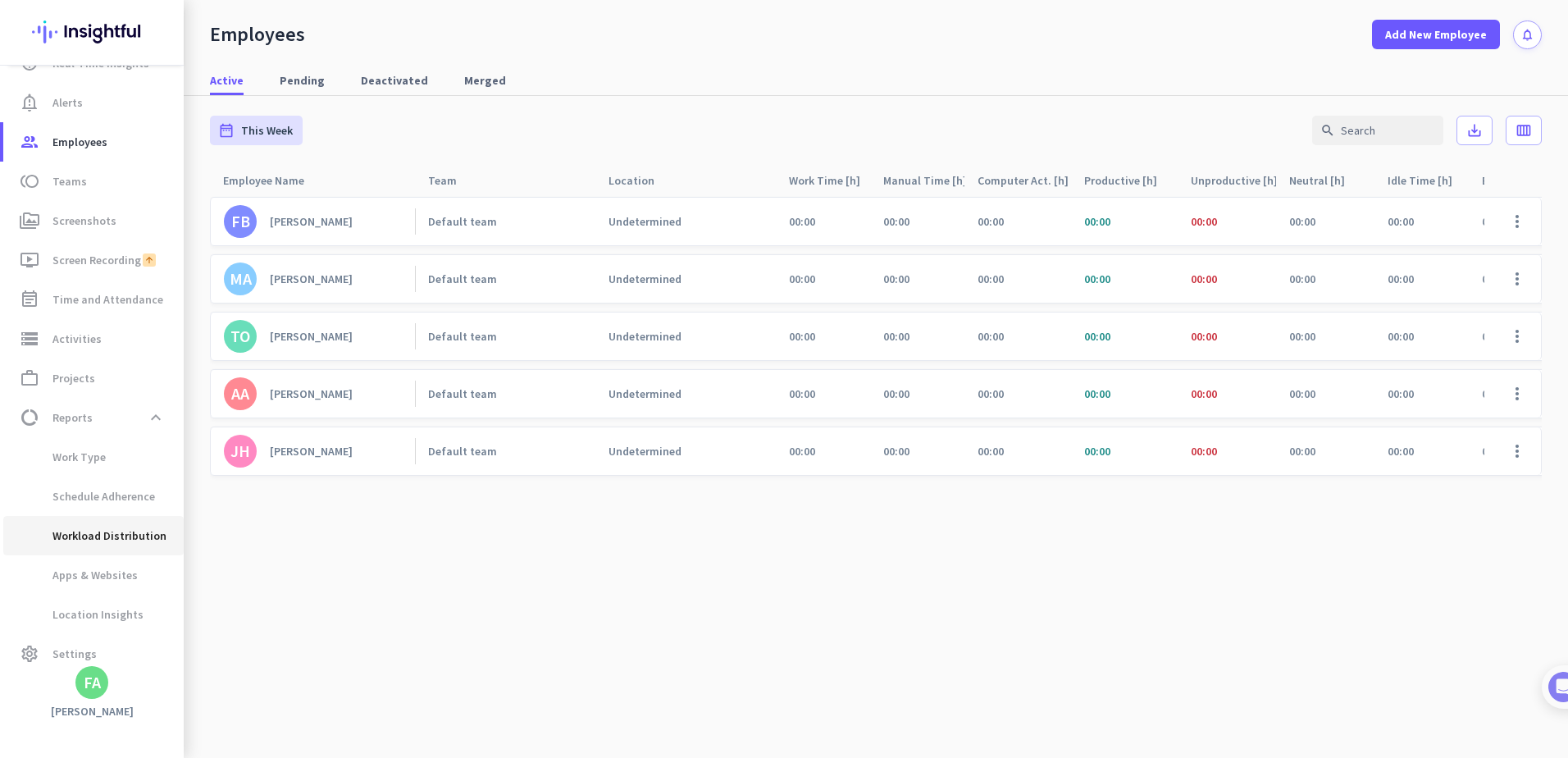
scroll to position [82, 0]
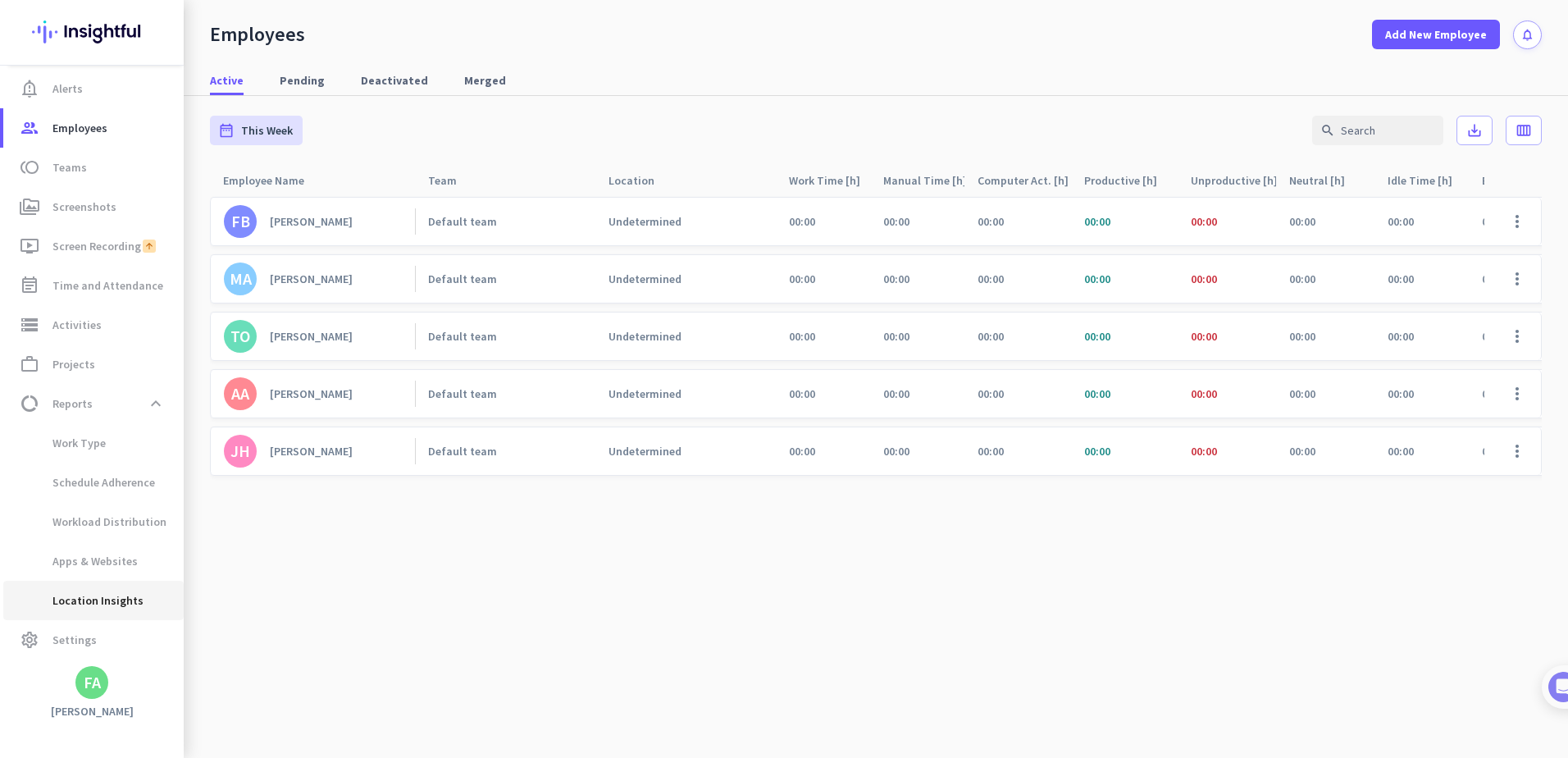
click at [113, 602] on span "Location Insights" at bounding box center [80, 600] width 127 height 39
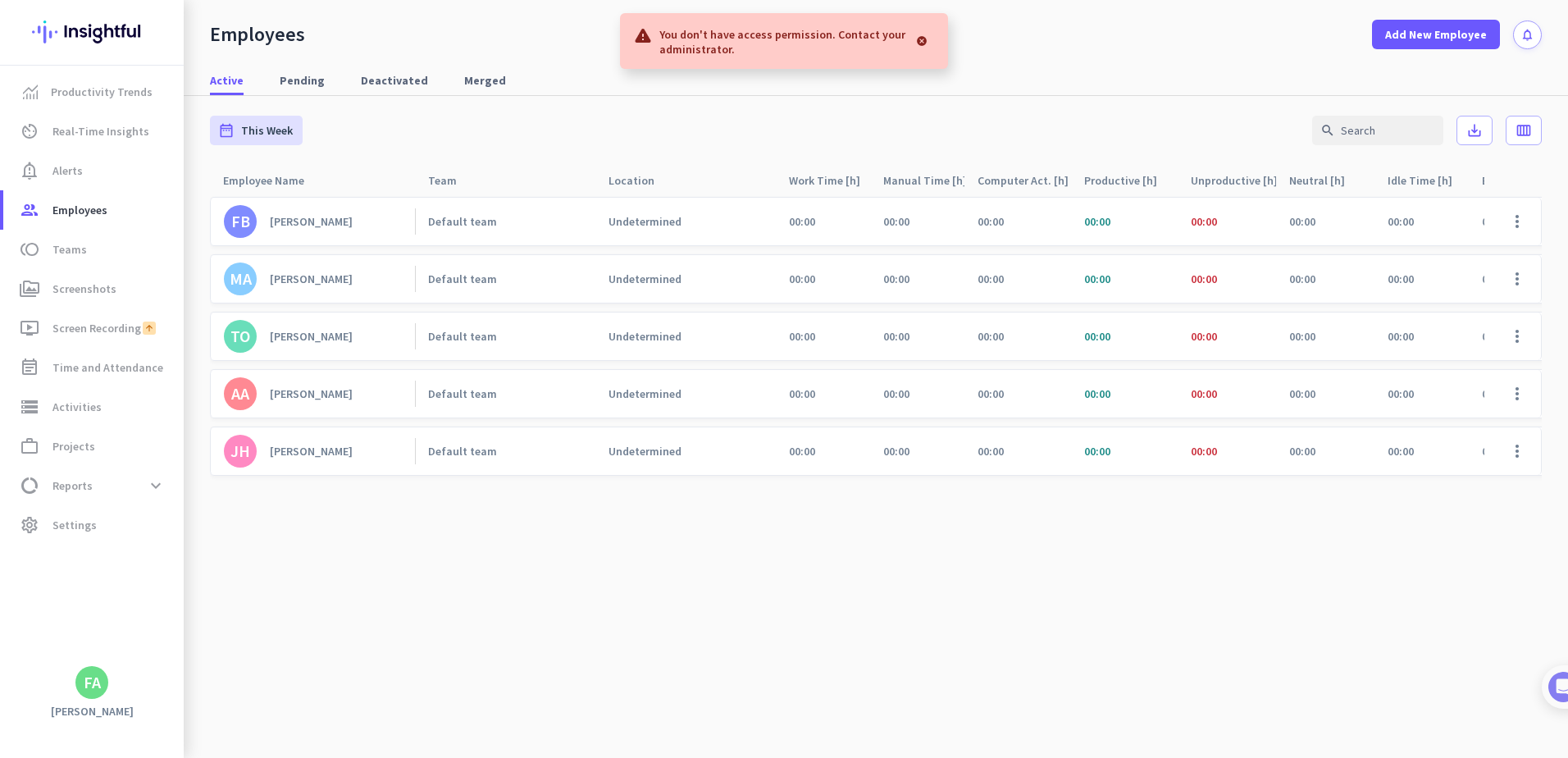
click at [921, 38] on div at bounding box center [922, 41] width 26 height 33
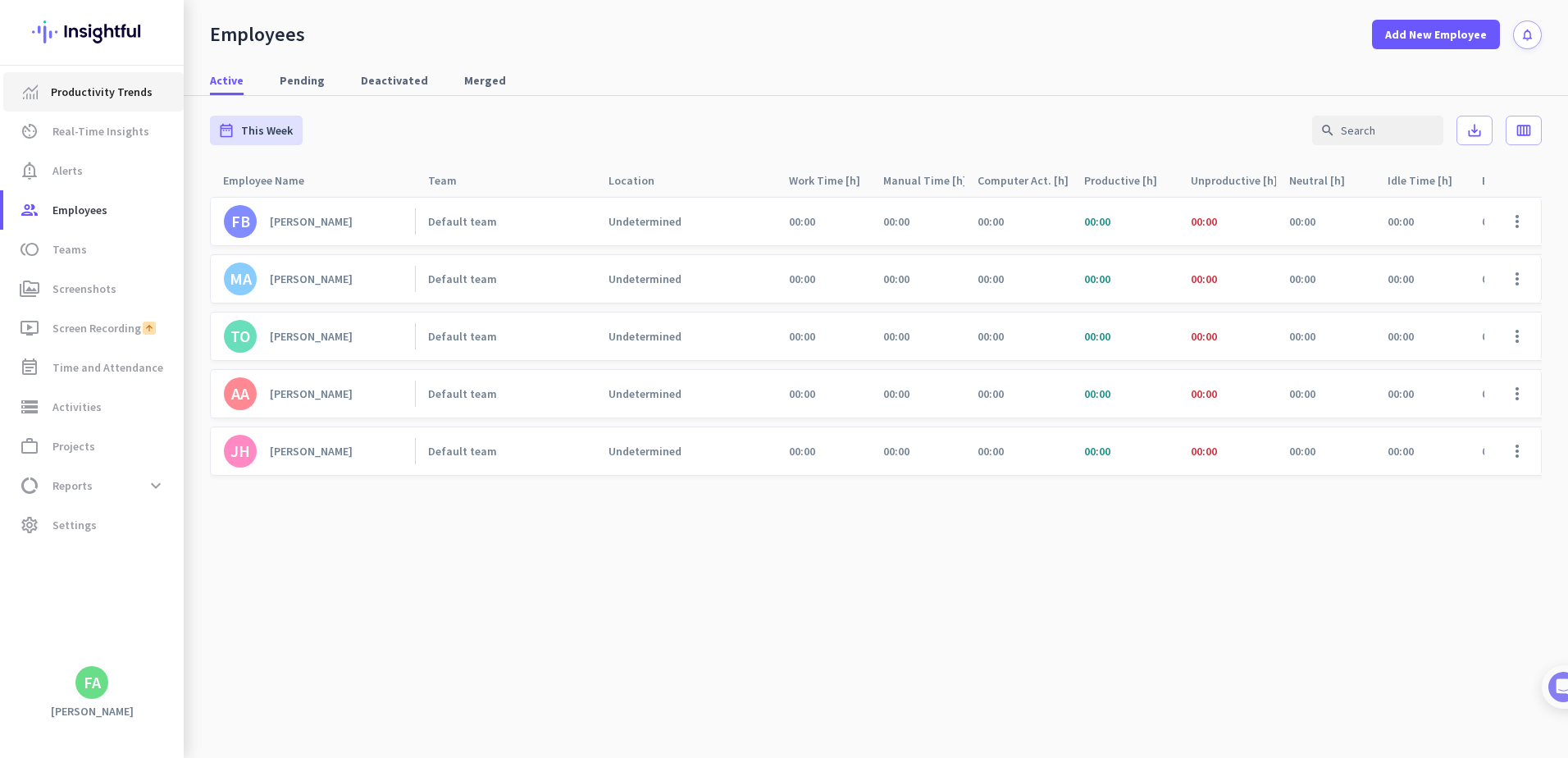
click at [77, 90] on span "Productivity Trends" at bounding box center [101, 92] width 101 height 20
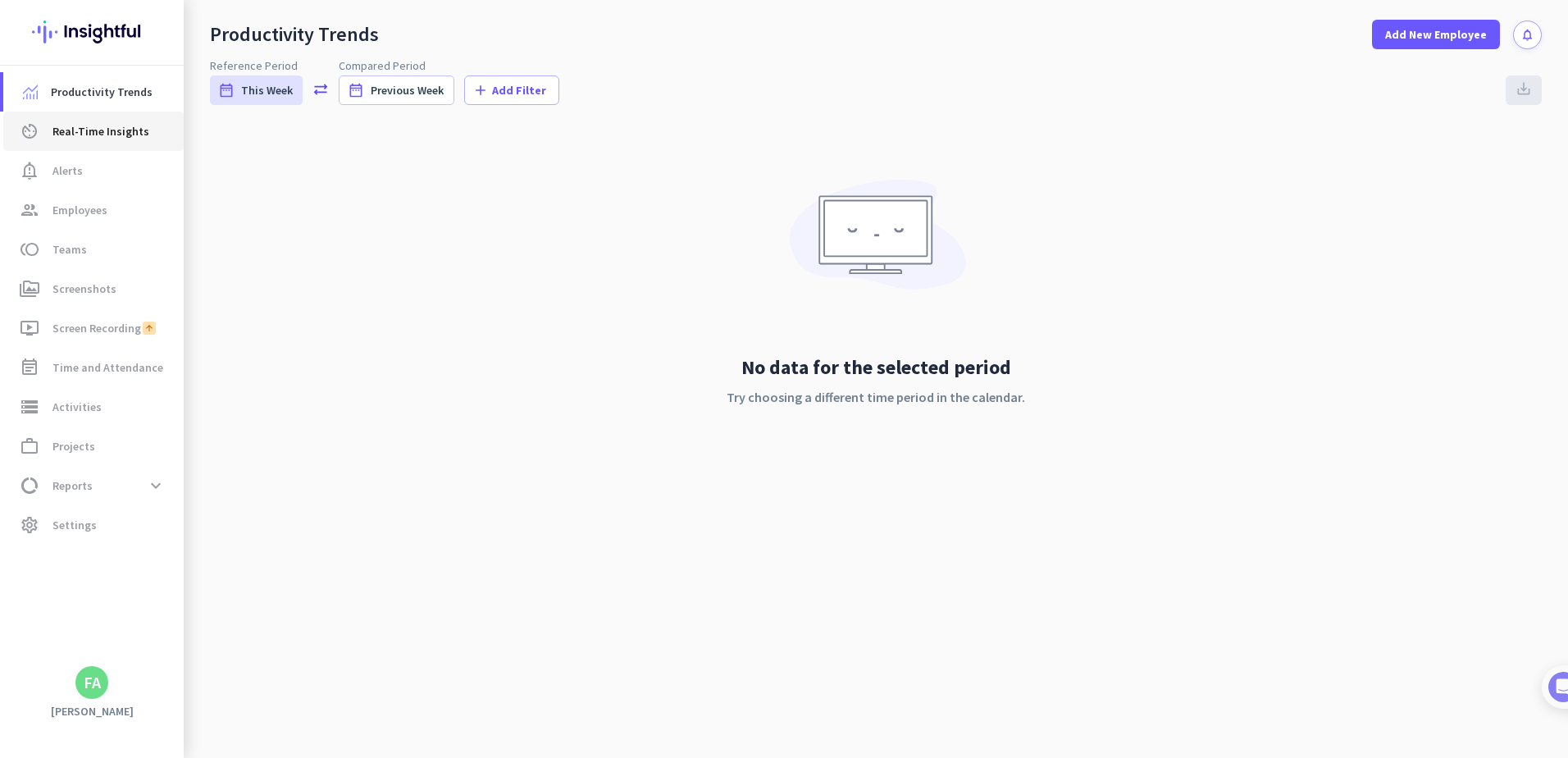
click at [73, 128] on span "Real-Time Insights" at bounding box center [101, 131] width 97 height 20
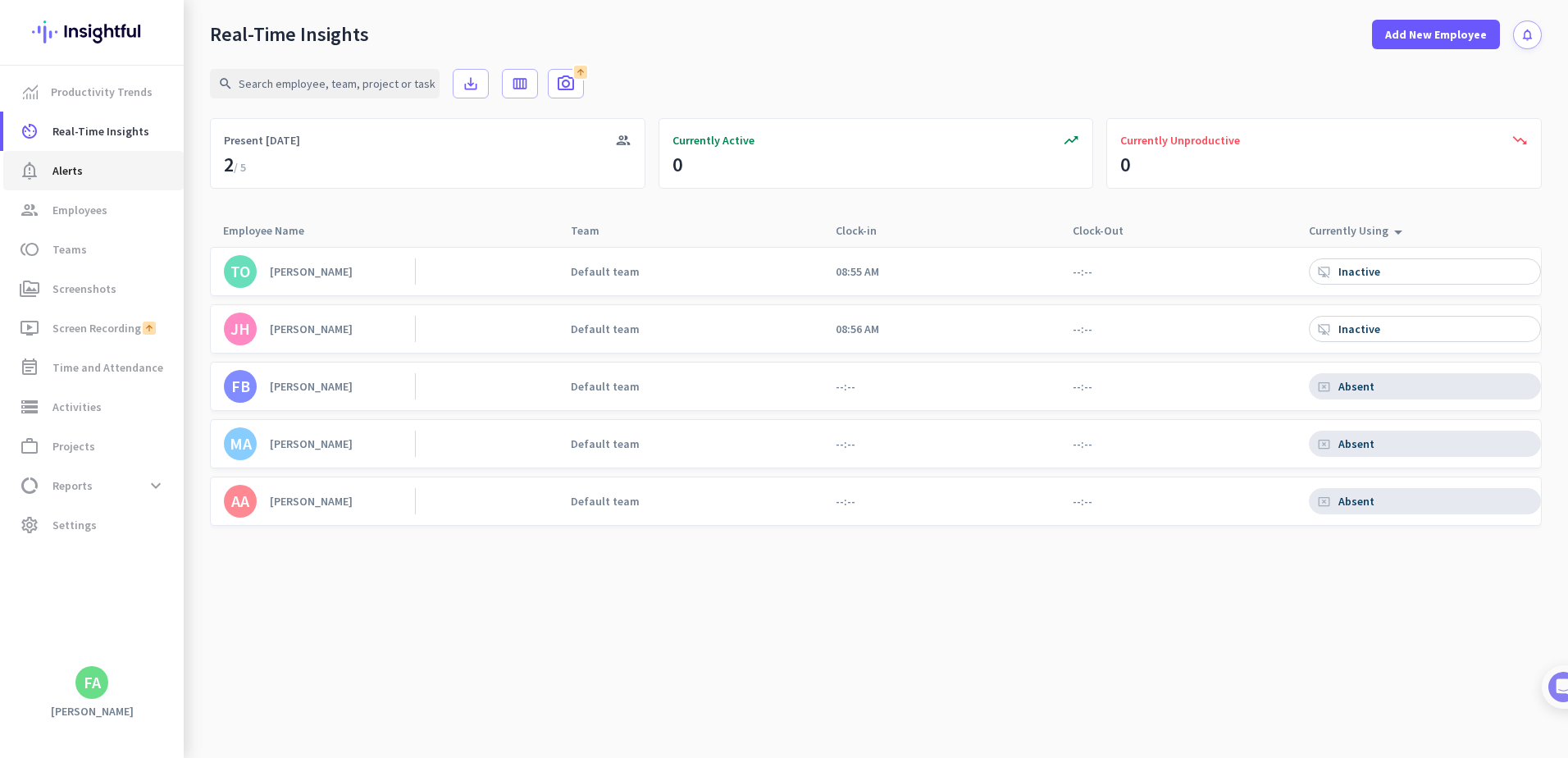
click at [64, 174] on span "Alerts" at bounding box center [67, 170] width 31 height 20
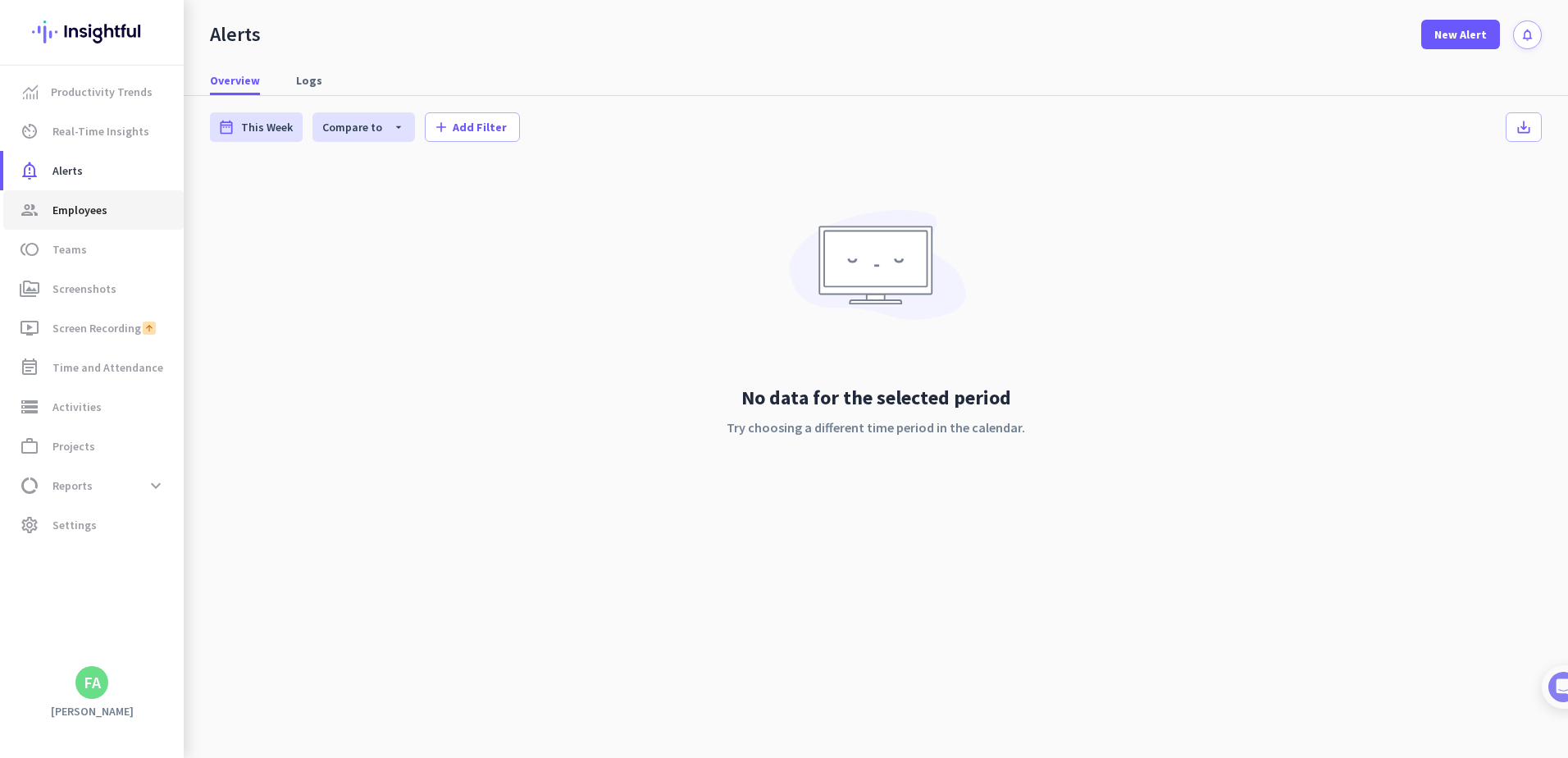
click at [77, 210] on span "Employees" at bounding box center [80, 210] width 55 height 20
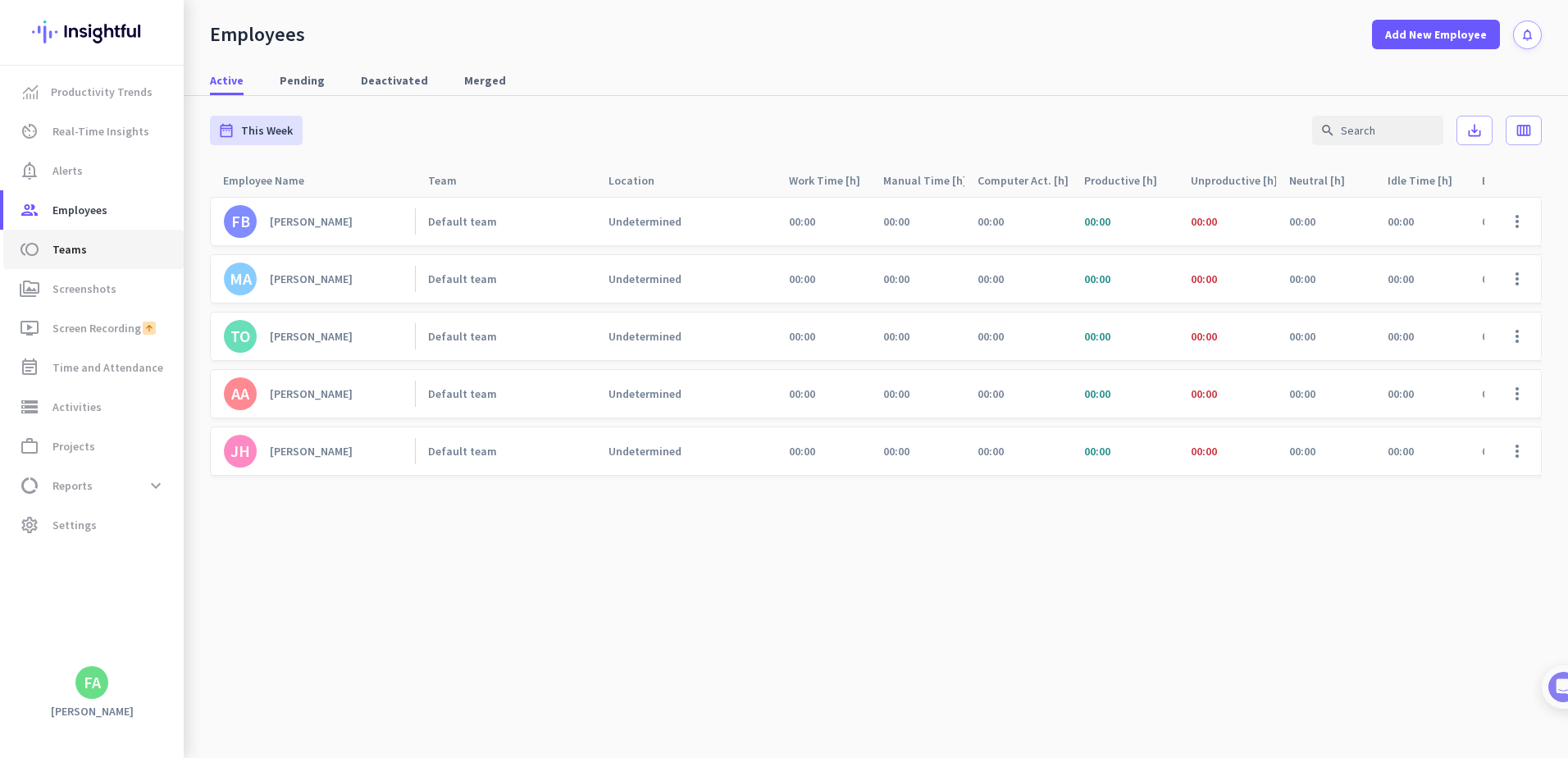
click at [74, 254] on span "Teams" at bounding box center [69, 249] width 34 height 20
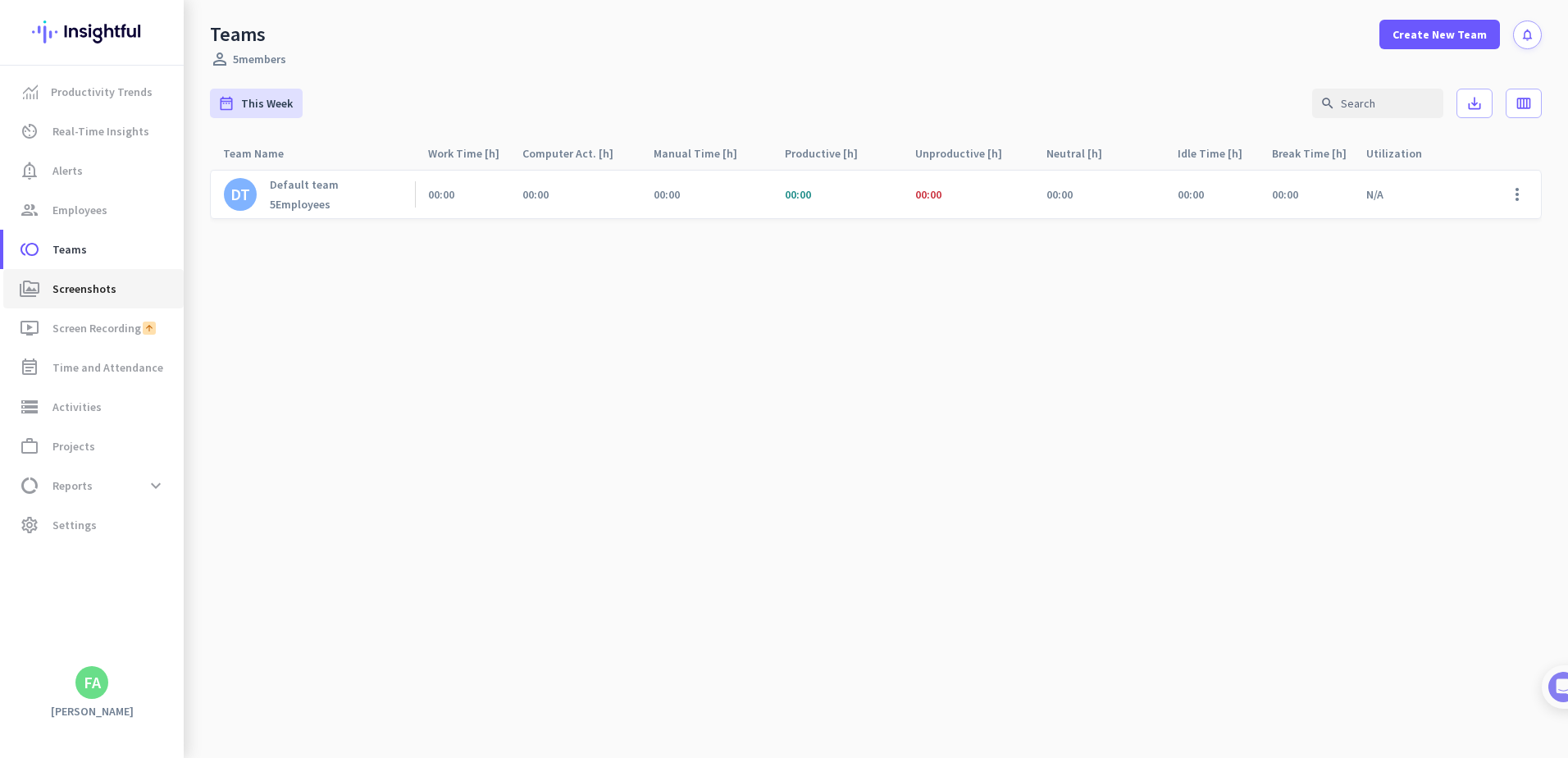
click at [63, 285] on span "Screenshots" at bounding box center [84, 289] width 64 height 20
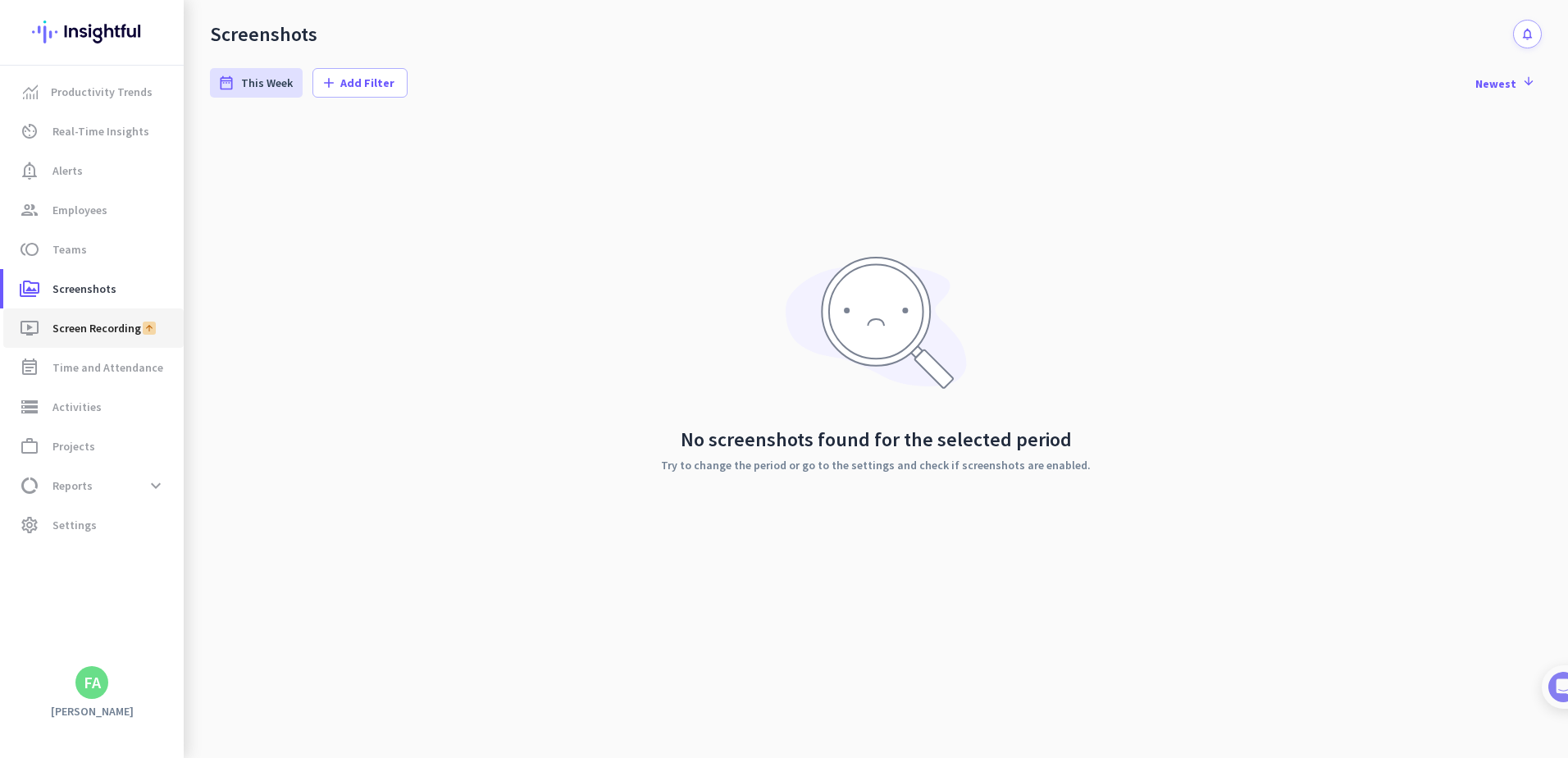
click at [73, 329] on span "Screen Recording" at bounding box center [96, 328] width 88 height 20
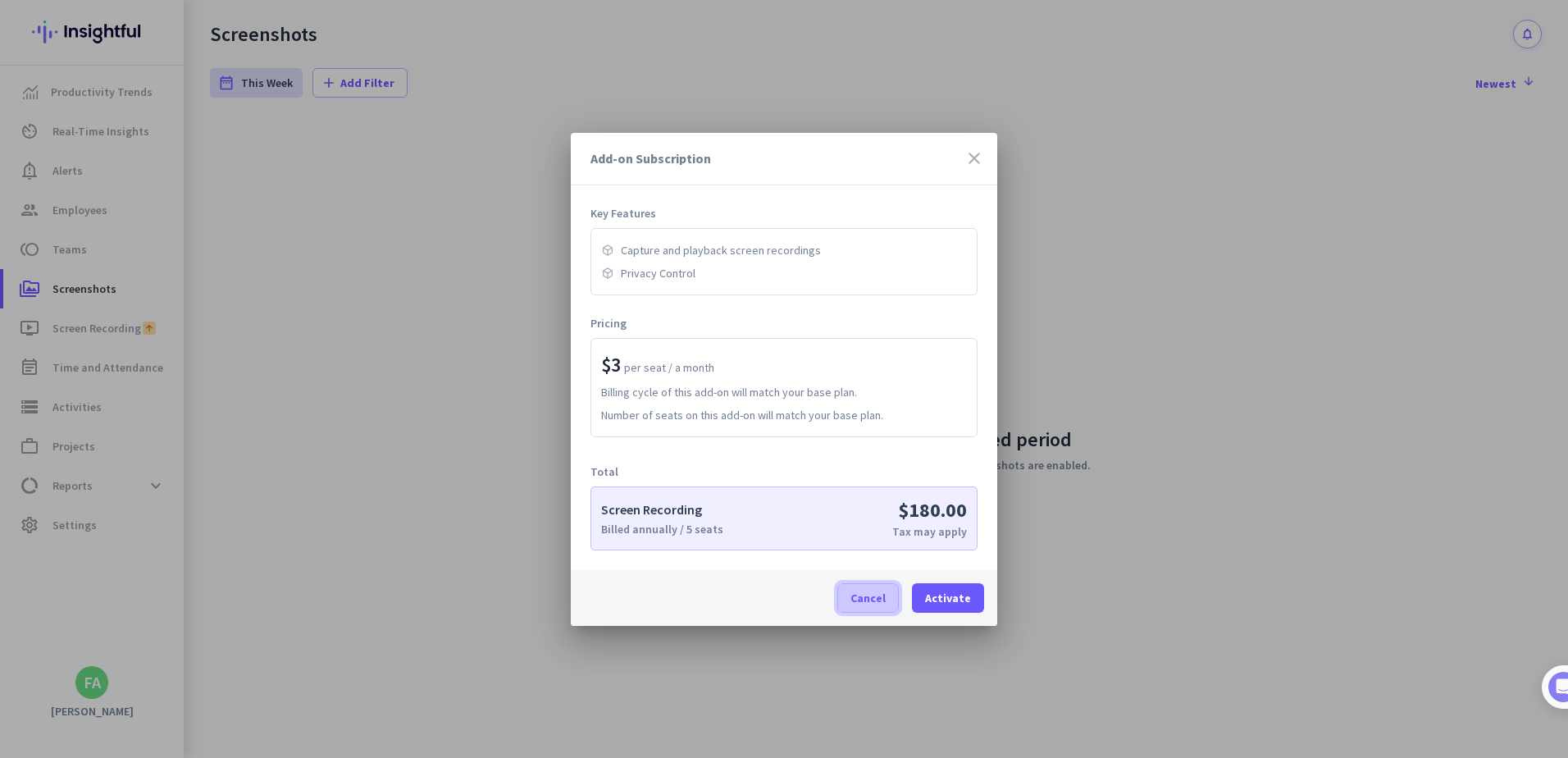
click at [873, 602] on span "Cancel" at bounding box center [868, 598] width 35 height 17
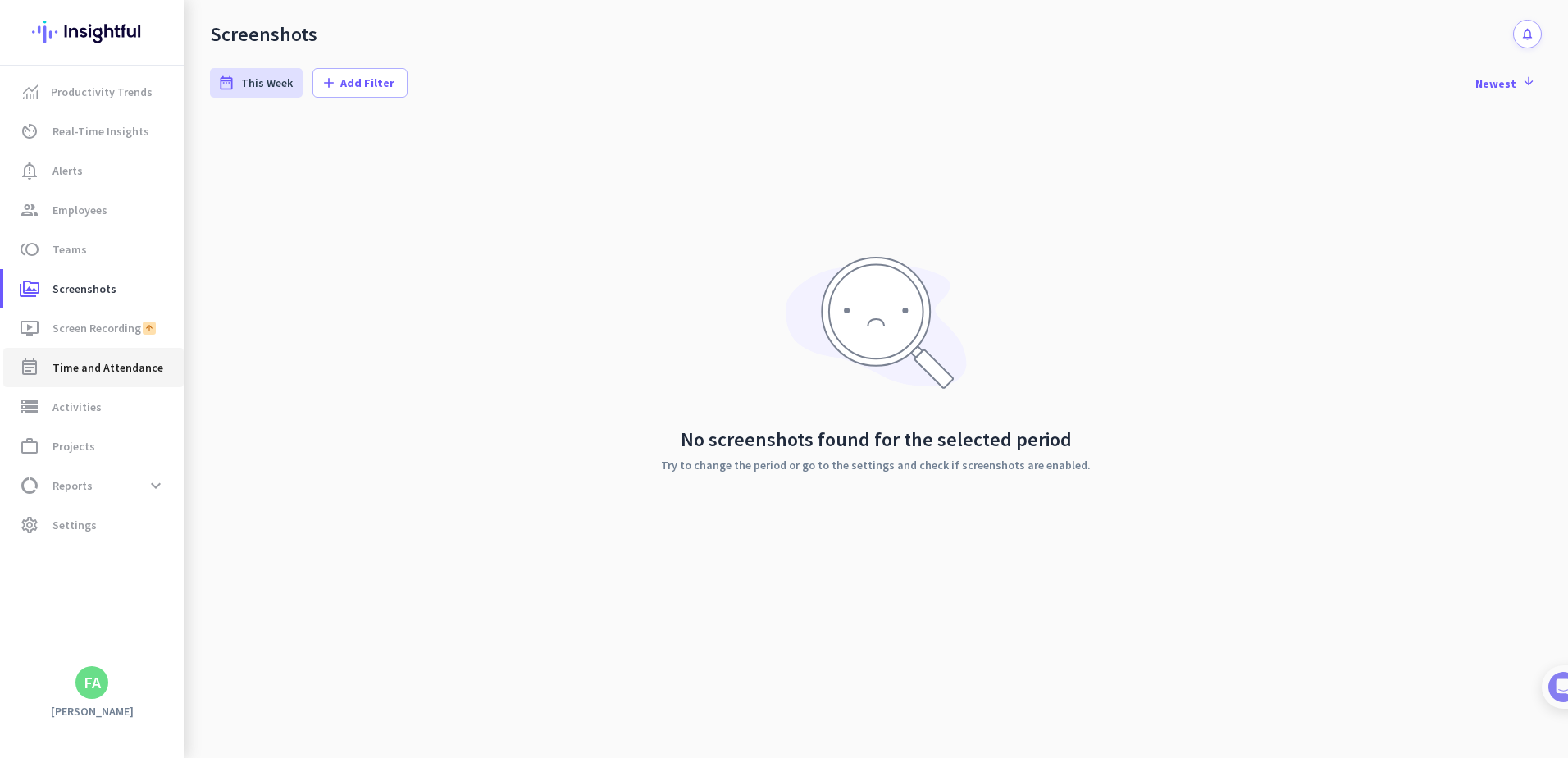
click at [64, 370] on span "Time and Attendance" at bounding box center [108, 367] width 111 height 20
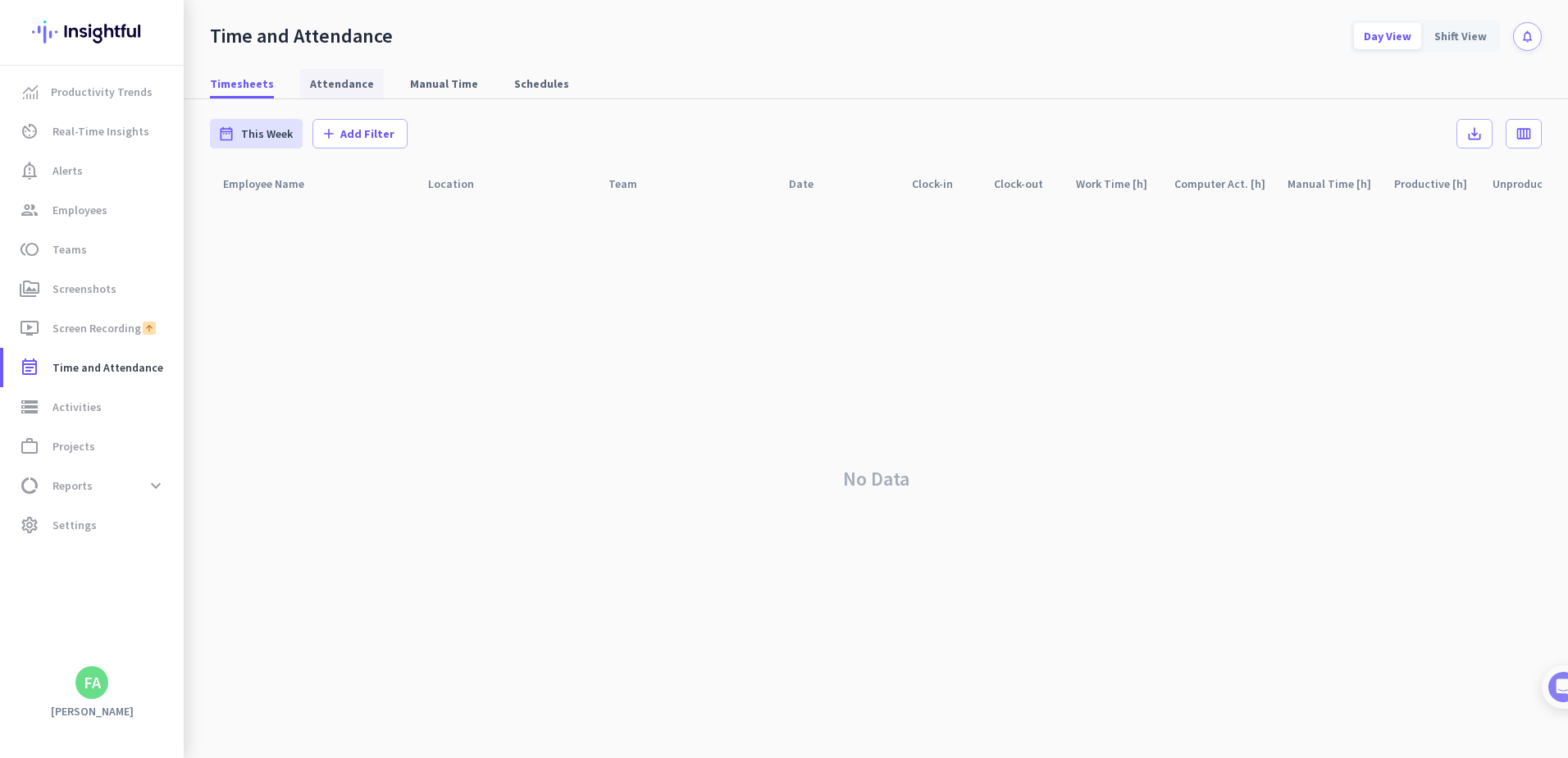
click at [328, 83] on span "Attendance" at bounding box center [342, 83] width 64 height 17
type input "[DATE] - [DATE]"
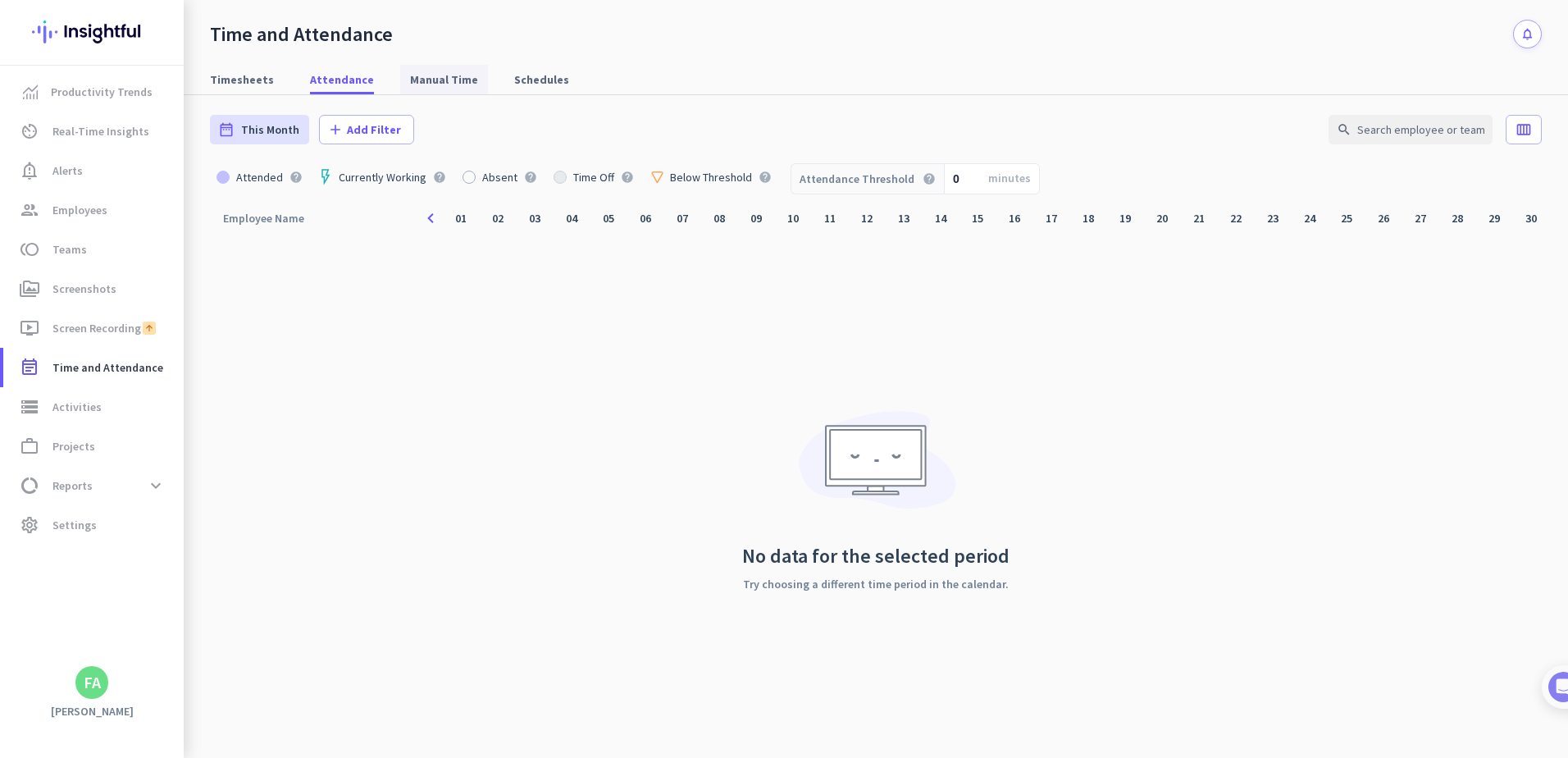
click at [439, 76] on span "Manual Time" at bounding box center [444, 80] width 68 height 17
type input "[DATE] - [DATE]"
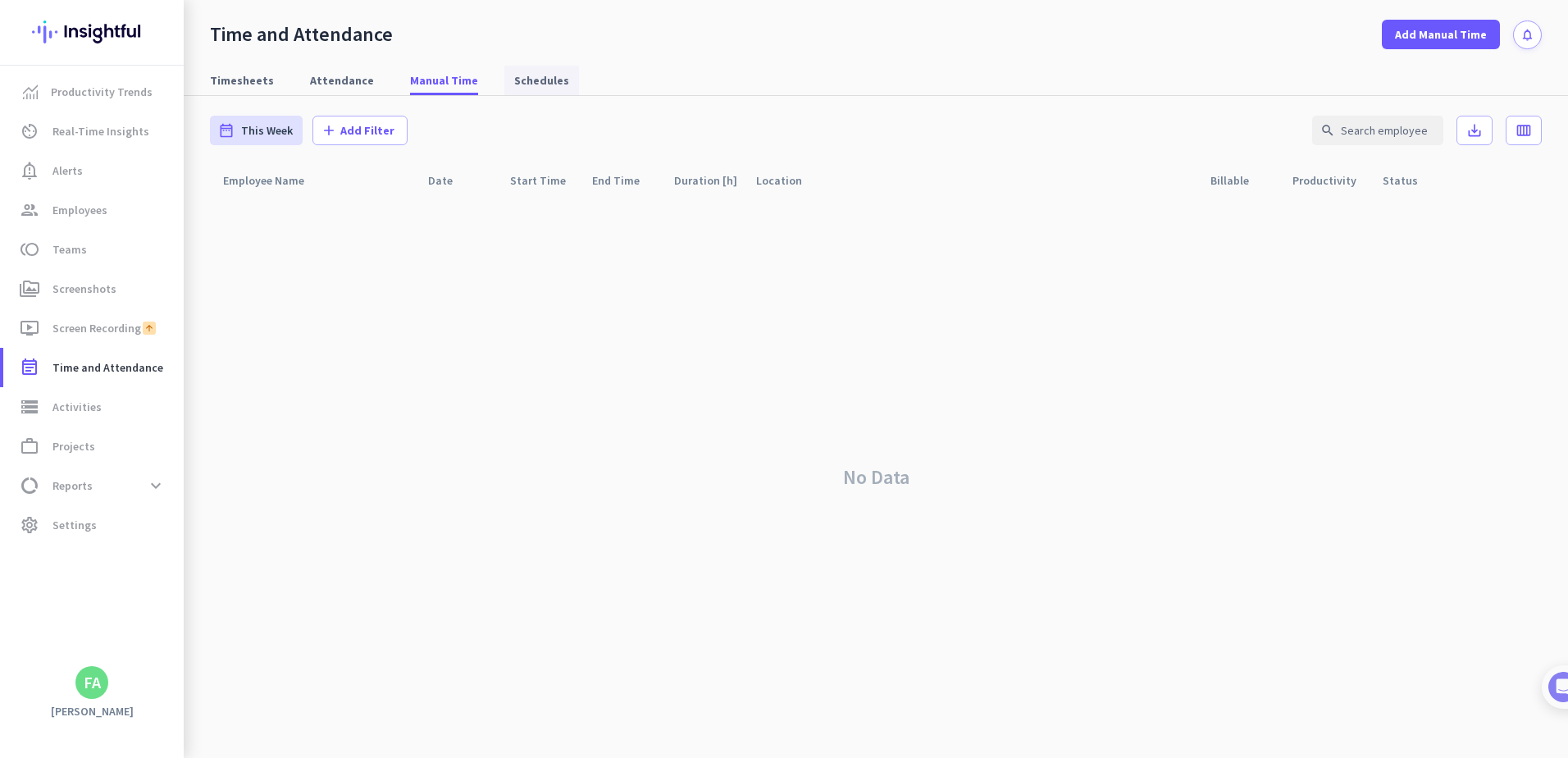
click at [529, 75] on span "Schedules" at bounding box center [541, 80] width 55 height 17
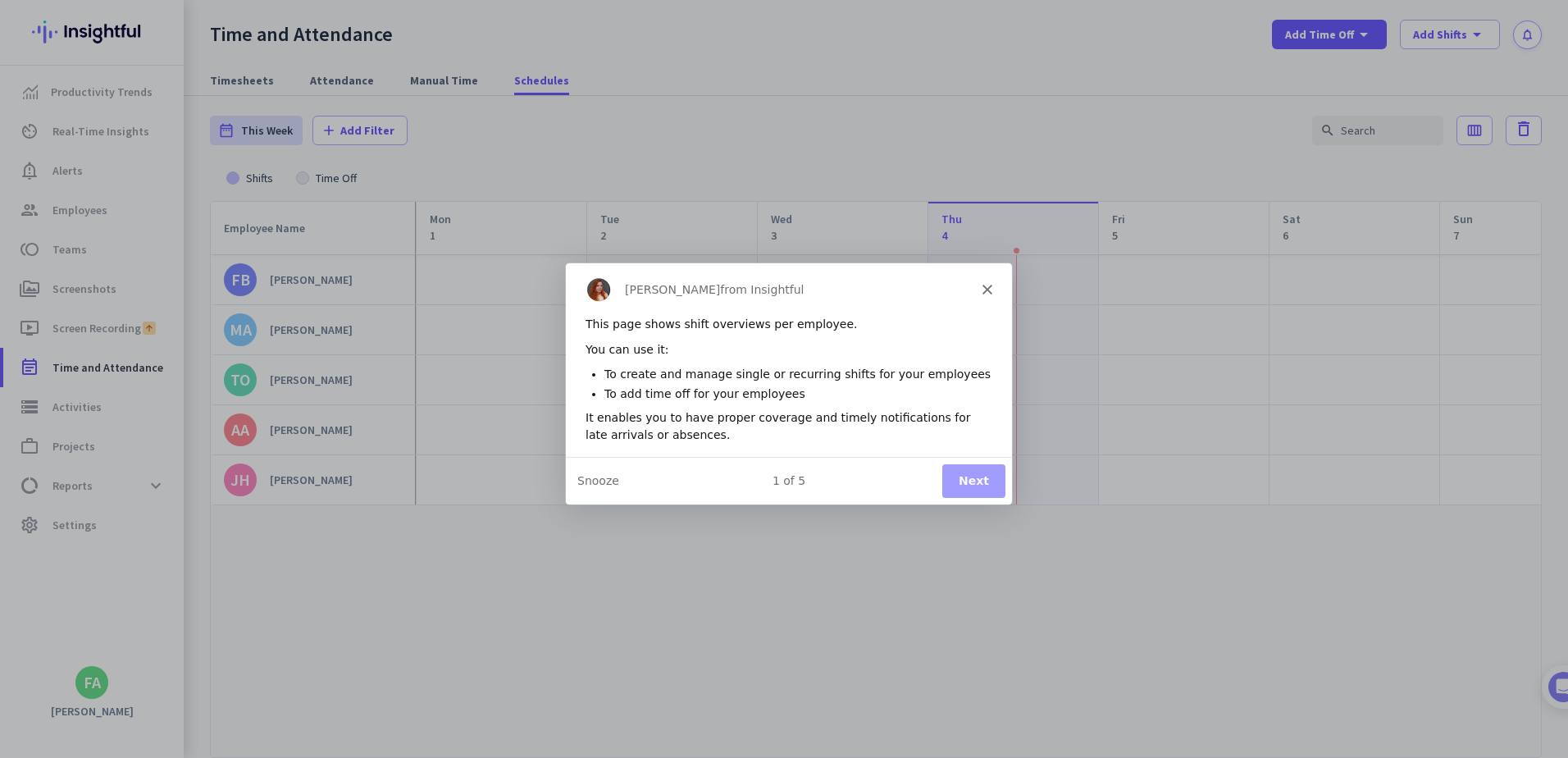
click at [979, 482] on button "Next" at bounding box center [973, 479] width 63 height 33
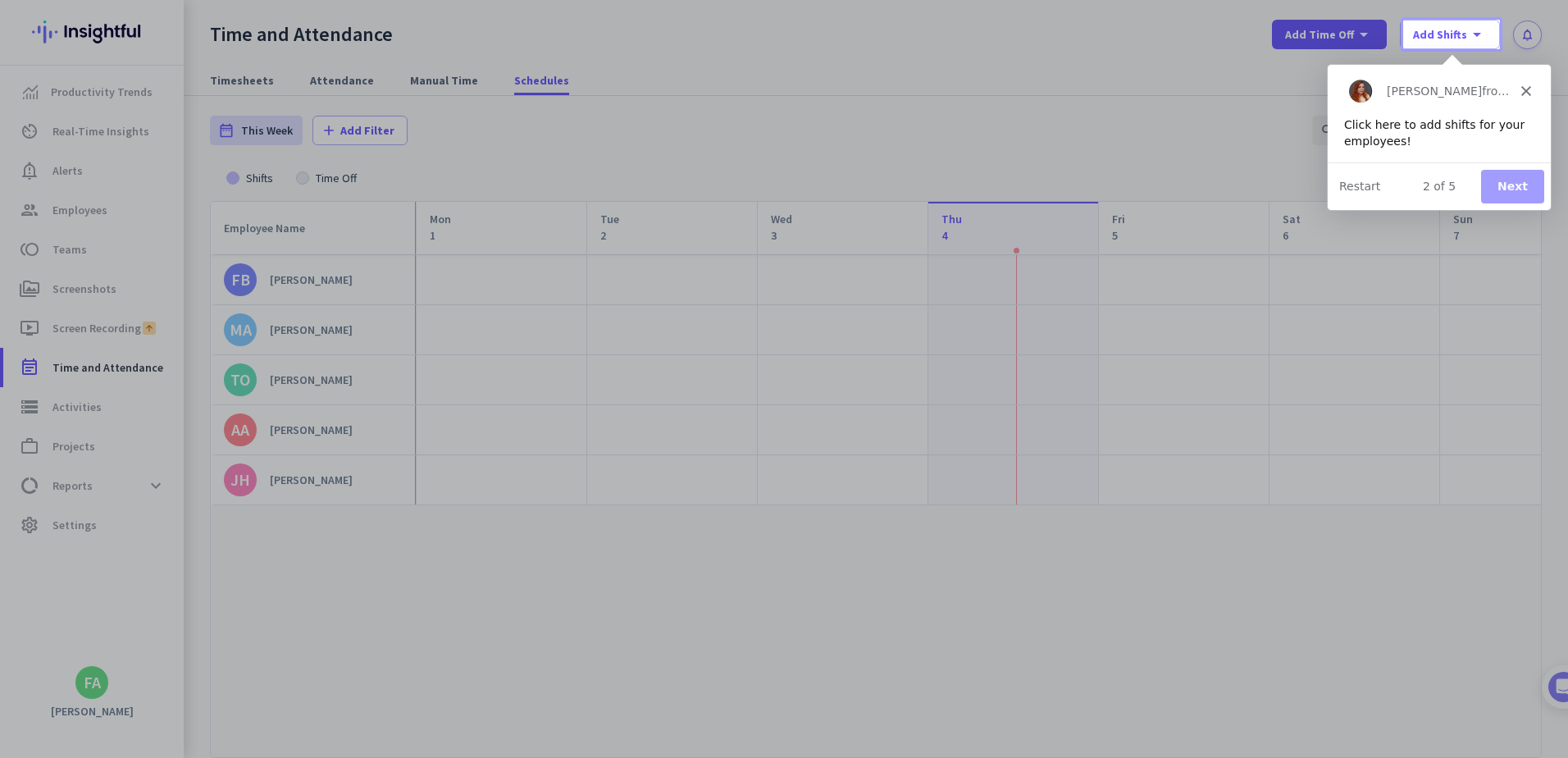
click at [1525, 89] on polygon "Close" at bounding box center [1525, 90] width 10 height 10
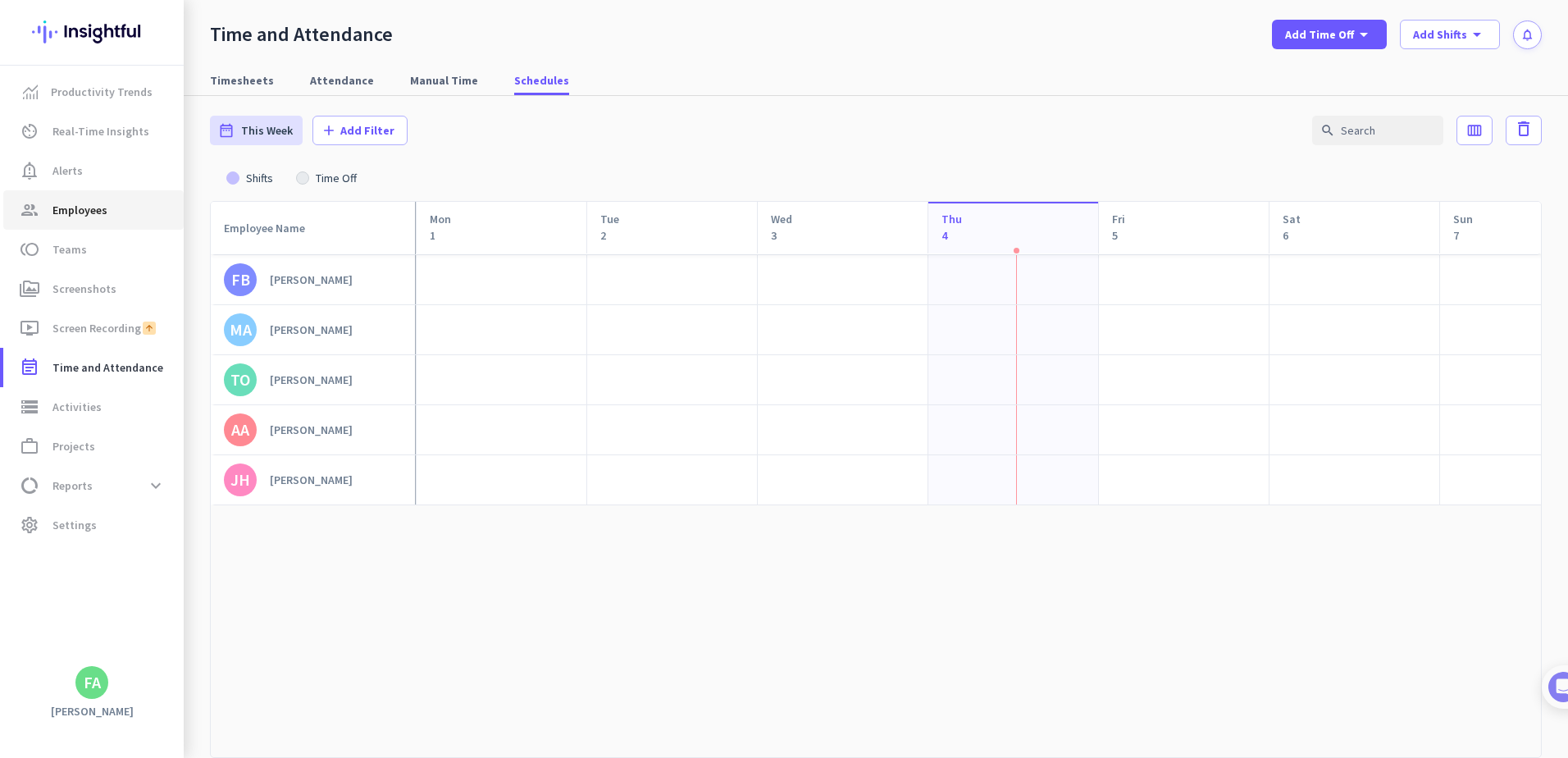
click at [63, 205] on span "Employees" at bounding box center [80, 210] width 55 height 20
